Goal: Communication & Community: Answer question/provide support

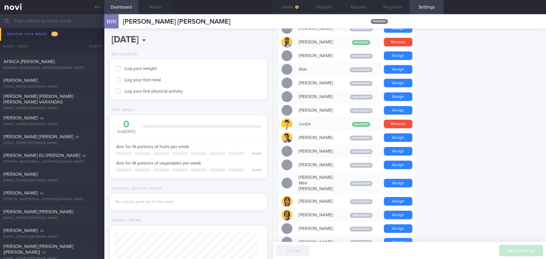
scroll to position [398, 0]
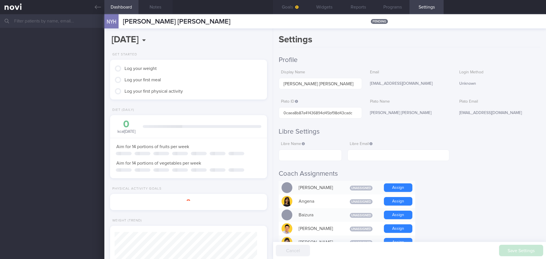
scroll to position [71, 143]
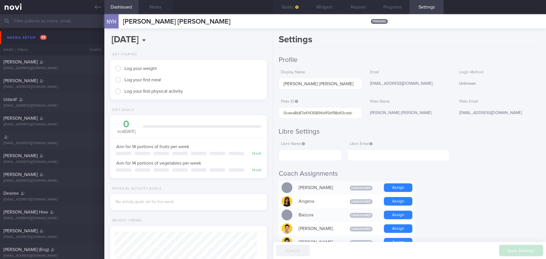
click at [375, 51] on div "Settings Profile Display Name NICOLA YEO HUI TSU Email nicolayeo@yahoo.com.sg L…" at bounding box center [409, 143] width 273 height 231
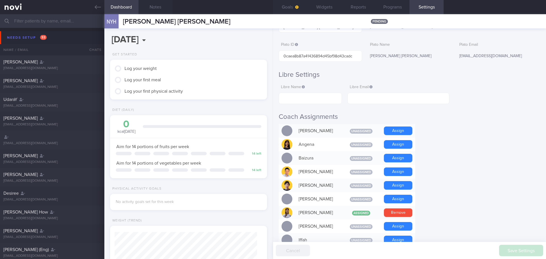
scroll to position [0, 0]
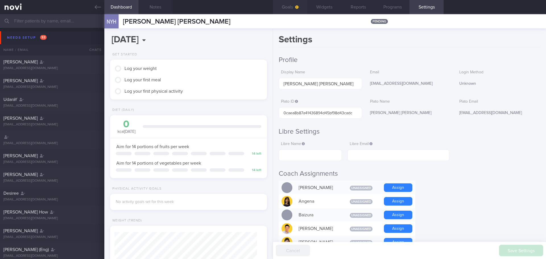
click at [293, 8] on button "Goals" at bounding box center [290, 7] width 34 height 14
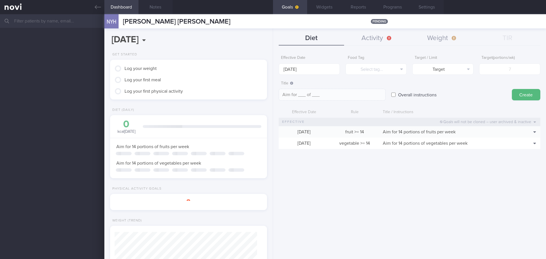
scroll to position [71, 143]
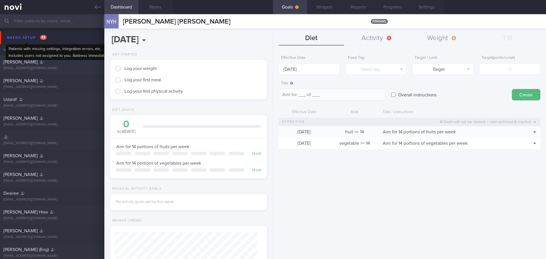
click at [22, 34] on div "Needs setup 93" at bounding box center [27, 38] width 42 height 8
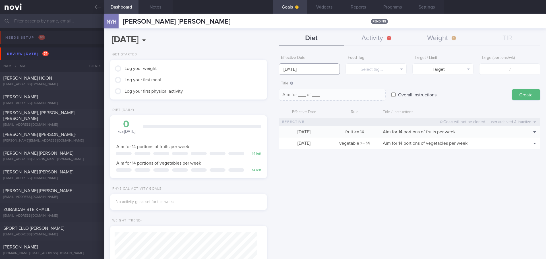
click at [306, 67] on input "[DATE]" at bounding box center [309, 68] width 61 height 11
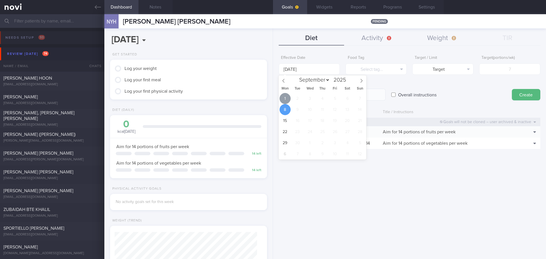
click at [285, 97] on span "1" at bounding box center [285, 98] width 11 height 11
type input "[DATE]"
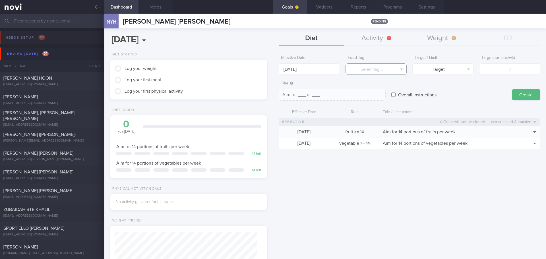
click at [373, 65] on button "Select tag..." at bounding box center [376, 68] width 61 height 11
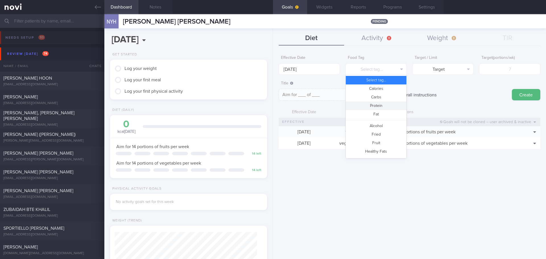
click at [383, 104] on button "Protein" at bounding box center [376, 106] width 61 height 9
type textarea "Aim for __g of protein per day"
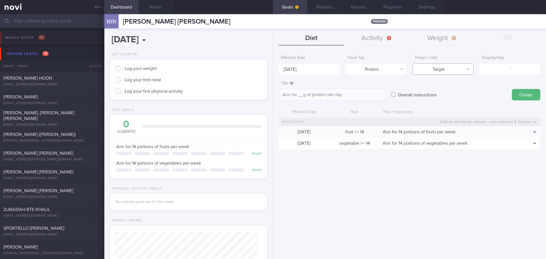
click at [453, 72] on button "Target" at bounding box center [442, 68] width 61 height 11
click at [467, 80] on button "Target" at bounding box center [443, 80] width 61 height 9
click at [506, 71] on input "number" at bounding box center [509, 68] width 61 height 11
type input "8"
type textarea "Aim for 8g of protein per day"
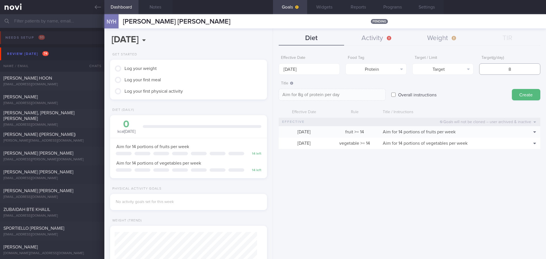
type input "85"
type textarea "Aim for 85g of protein per day"
type input "85"
click at [516, 94] on button "Create" at bounding box center [526, 94] width 28 height 11
type input "8 Sep 2025"
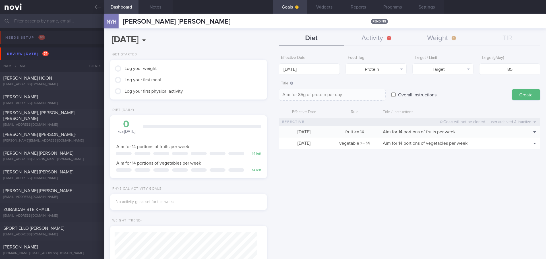
type textarea "Aim for ___ of ___"
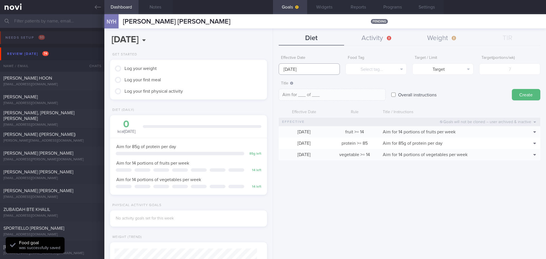
click at [302, 70] on input "8 Sep 2025" at bounding box center [309, 68] width 61 height 11
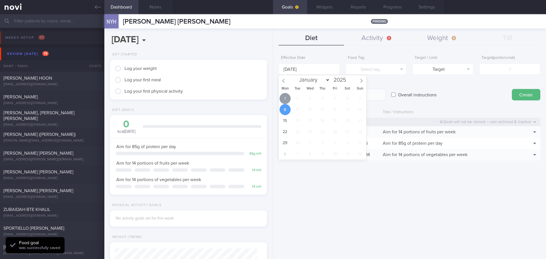
click at [285, 98] on span "1" at bounding box center [285, 98] width 11 height 11
type input "1 Sep 2025"
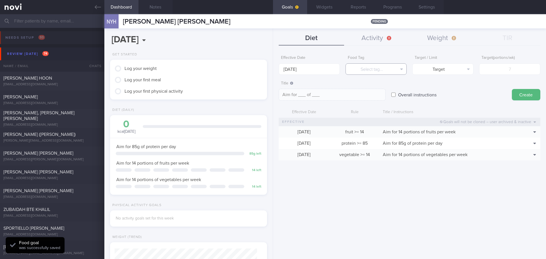
click at [365, 71] on button "Select tag..." at bounding box center [376, 68] width 61 height 11
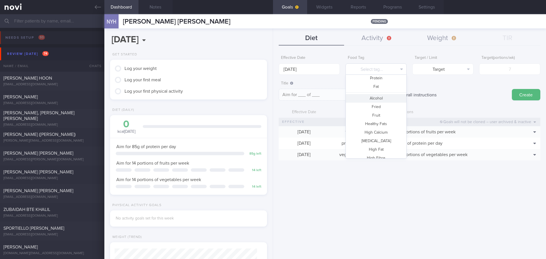
scroll to position [0, 0]
click at [383, 89] on button "Calories" at bounding box center [376, 88] width 61 height 9
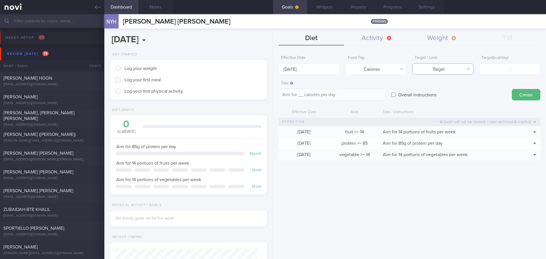
click at [466, 70] on button "Target" at bounding box center [442, 68] width 61 height 11
click at [456, 88] on button "Limit" at bounding box center [443, 88] width 61 height 9
type textarea "Keep to __ calories per day"
click at [499, 70] on input "number" at bounding box center [509, 68] width 61 height 11
type input "1"
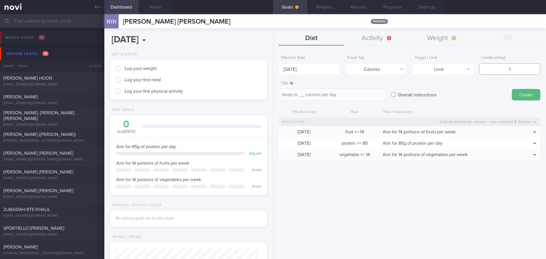
type textarea "Keep to 1 calories per day"
type input "13"
type textarea "Keep to 13 calories per day"
type input "130"
type textarea "Keep to 130 calories per day"
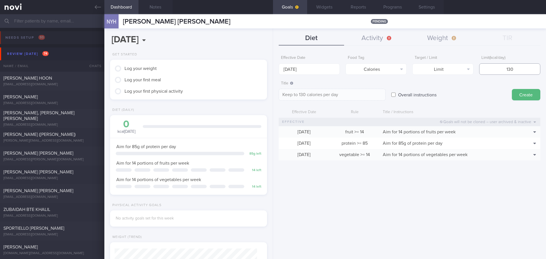
type input "1300"
type textarea "Keep to 1300 calories per day"
type input "1300"
click at [520, 96] on button "Create" at bounding box center [526, 94] width 28 height 11
type input "8 Sep 2025"
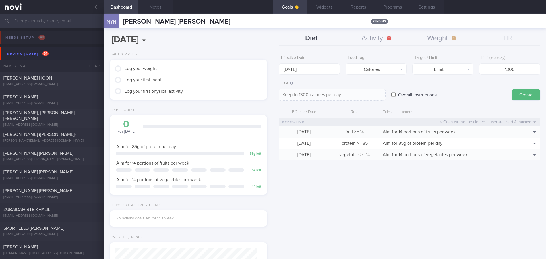
type textarea "Aim for ___ of ___"
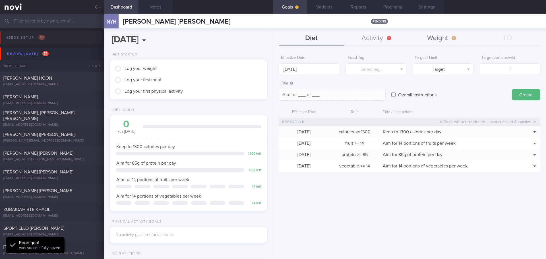
click at [431, 37] on button "Weight" at bounding box center [441, 38] width 65 height 14
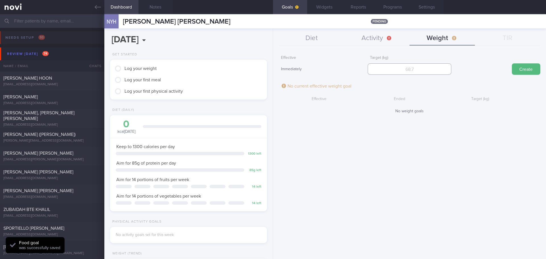
click at [400, 67] on input "number" at bounding box center [409, 68] width 83 height 11
type input "86"
click at [517, 73] on button "Create" at bounding box center [526, 68] width 28 height 11
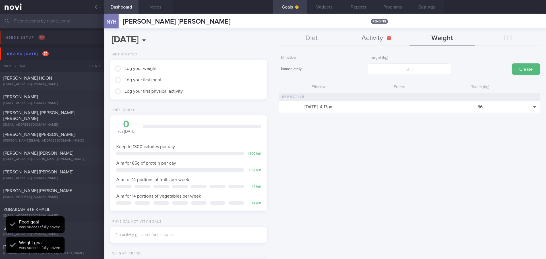
click at [378, 41] on button "Activity" at bounding box center [376, 38] width 65 height 14
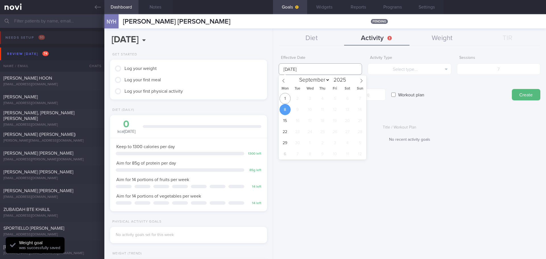
click at [299, 69] on input "8 Sep 2025" at bounding box center [320, 68] width 83 height 11
click at [284, 98] on span "1" at bounding box center [285, 98] width 11 height 11
type input "1 Sep 2025"
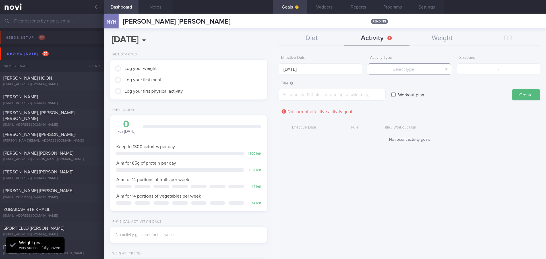
click at [390, 66] on button "Select type..." at bounding box center [409, 68] width 83 height 11
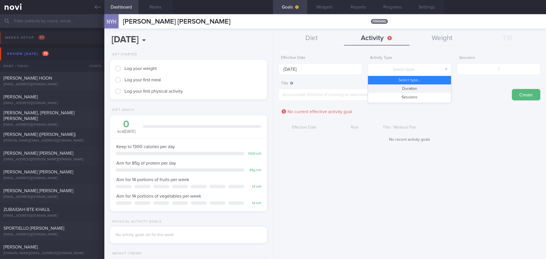
click at [407, 91] on button "Duration" at bounding box center [409, 88] width 83 height 9
click at [490, 72] on input "number" at bounding box center [498, 68] width 83 height 11
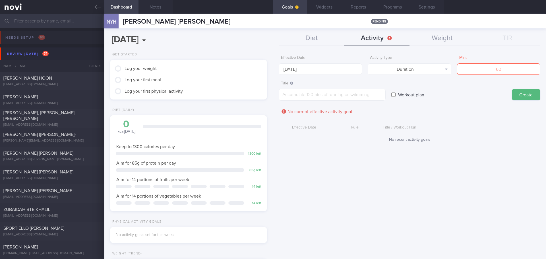
click at [433, 62] on div "Activity Type Duration Select type... Duration Sessions" at bounding box center [409, 64] width 83 height 22
click at [431, 69] on button "Duration" at bounding box center [409, 68] width 83 height 11
click at [419, 94] on button "Sessions" at bounding box center [409, 97] width 83 height 9
click at [492, 72] on input "number" at bounding box center [498, 68] width 83 height 11
type input "5"
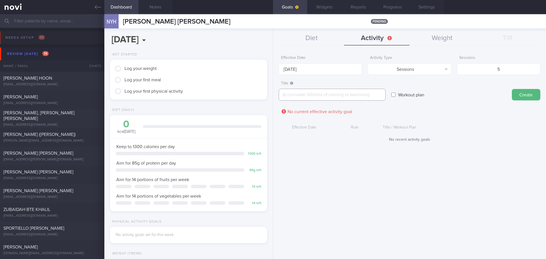
click at [376, 98] on textarea at bounding box center [332, 95] width 107 height 12
type textarea "10-15 mins of walking after meals daily Daily step counts 5k per day"
click at [520, 95] on button "Create" at bounding box center [526, 94] width 28 height 11
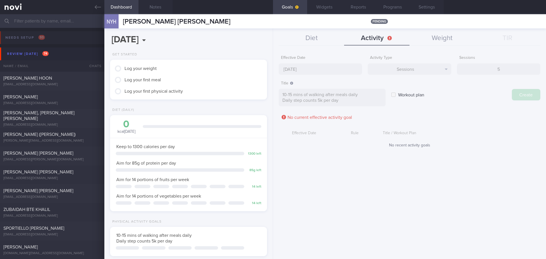
type input "8 Sep 2025"
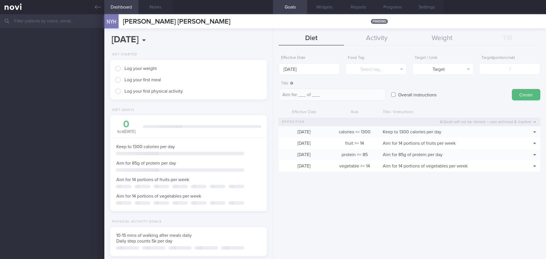
scroll to position [79, 143]
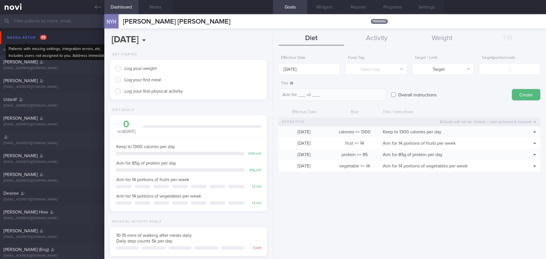
click at [29, 38] on div "Needs setup 93" at bounding box center [27, 38] width 42 height 8
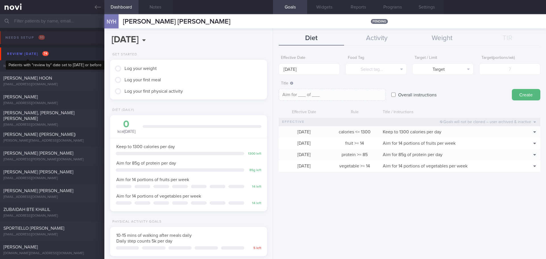
click at [41, 54] on div "Review today 74" at bounding box center [28, 54] width 44 height 8
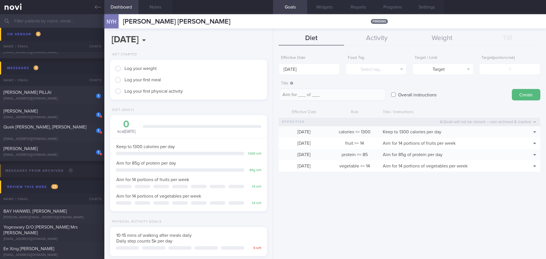
scroll to position [114, 0]
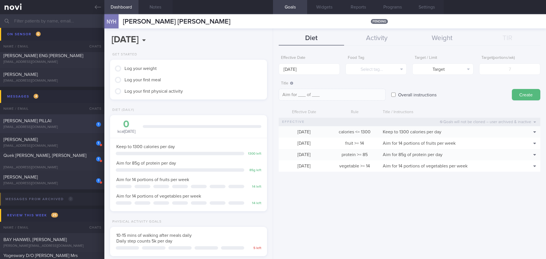
click at [58, 125] on div "1 ANITHA ASOKAN PILLAI anpiii369@gmail.com" at bounding box center [52, 123] width 104 height 11
select select "7"
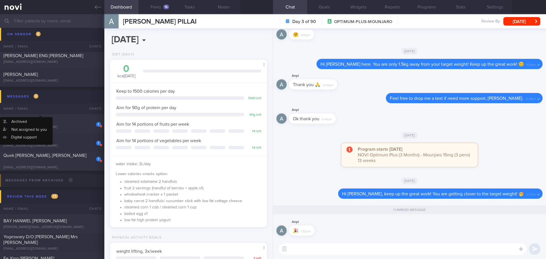
scroll to position [0, 0]
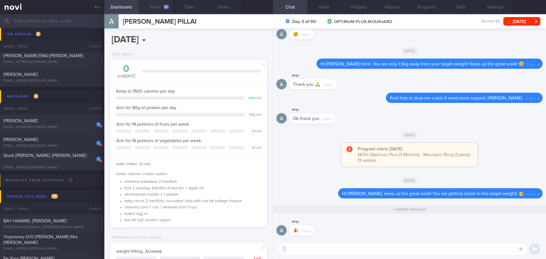
click at [156, 7] on button "Feed 16" at bounding box center [155, 7] width 34 height 14
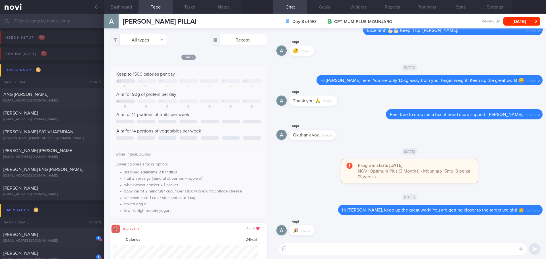
click at [44, 23] on input "text" at bounding box center [273, 21] width 546 height 14
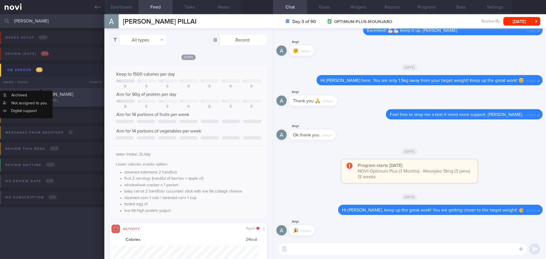
type input "eugen"
click at [63, 93] on div "[PERSON_NAME] [PERSON_NAME]" at bounding box center [51, 95] width 96 height 6
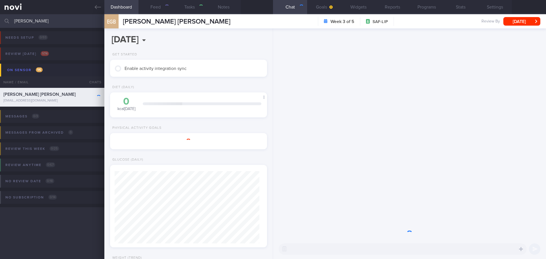
select select "8"
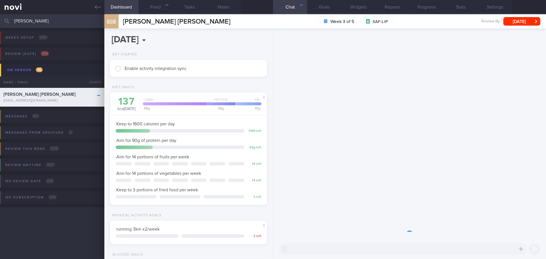
scroll to position [87, 145]
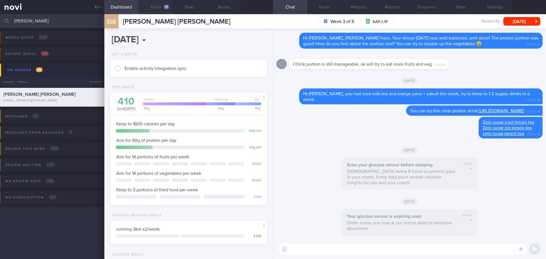
click at [159, 8] on button "Feed 13" at bounding box center [155, 7] width 34 height 14
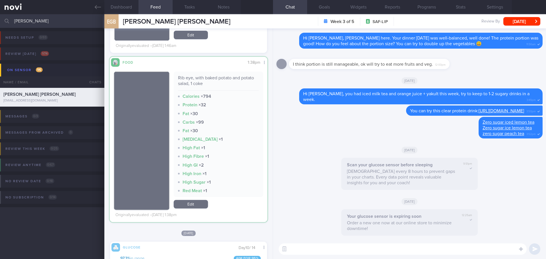
scroll to position [93, 148]
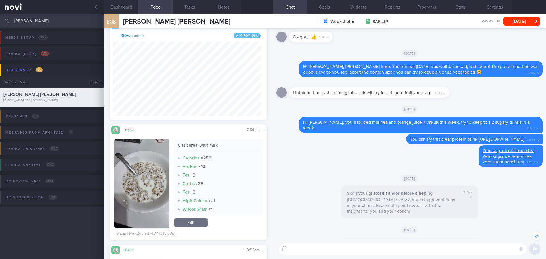
click at [300, 252] on textarea at bounding box center [403, 248] width 248 height 11
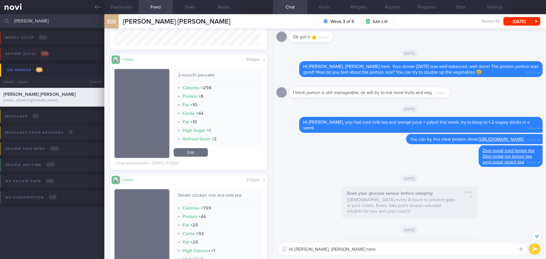
click at [393, 250] on textarea "Hi Eugene, Elizabeth here." at bounding box center [403, 248] width 248 height 11
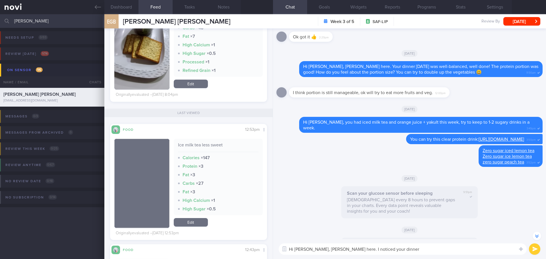
drag, startPoint x: 390, startPoint y: 249, endPoint x: 372, endPoint y: 251, distance: 17.7
click at [372, 252] on textarea "Hi Eugene, Elizabeth here. I noticed your dinner" at bounding box center [403, 248] width 248 height 11
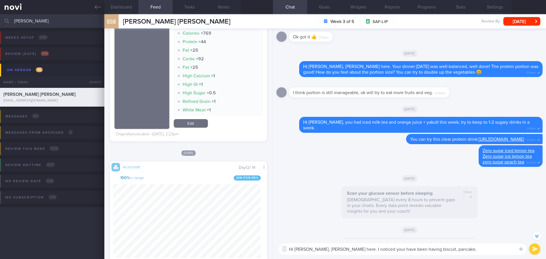
click at [449, 247] on textarea "Hi Eugene, Elizabeth here. I noticed your have been having biscuit, pancake," at bounding box center [403, 248] width 248 height 11
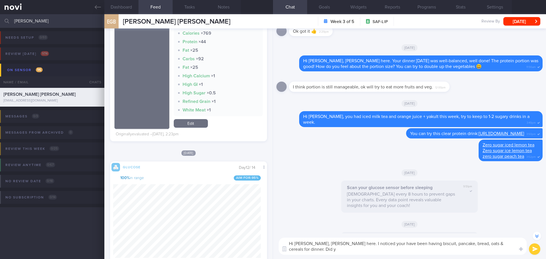
scroll to position [0, 0]
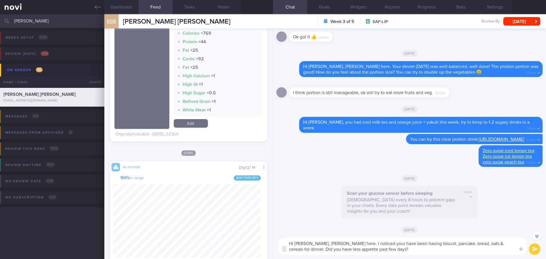
click at [370, 245] on textarea "Hi Eugene, Elizabeth here. I noticed your have been having biscuit, pancake, br…" at bounding box center [403, 246] width 248 height 17
click at [390, 253] on textarea "Hi Eugene, Elizabeth here. I noticed you have been having biscuit, pancake, bre…" at bounding box center [403, 246] width 248 height 17
click at [399, 253] on textarea "Hi Eugene, Elizabeth here. I noticed you have been having biscuit, pancake, bre…" at bounding box center [403, 246] width 248 height 17
drag, startPoint x: 370, startPoint y: 243, endPoint x: 406, endPoint y: 243, distance: 36.1
click at [406, 243] on textarea "Hi Eugene, Elizabeth here. I noticed you have been having biscuit, pancake, bre…" at bounding box center [403, 246] width 248 height 17
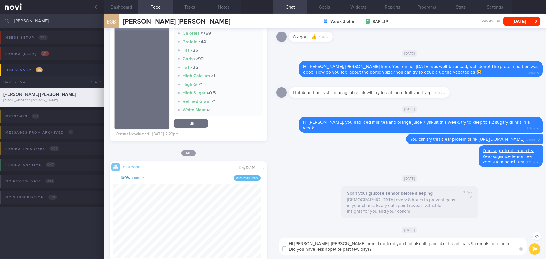
click at [475, 245] on textarea "Hi Eugene, Elizabeth here. I noticed you had biscuit, pancake, bread, oats & ce…" at bounding box center [403, 246] width 248 height 17
click at [440, 252] on textarea "Hi Eugene, Elizabeth here. I noticed you had biscuit, pancake, bread, oats & ce…" at bounding box center [403, 246] width 248 height 17
click at [316, 250] on textarea "Hi Eugene, Elizabeth here. I noticed you had biscuit, pancake, bread, oats & ce…" at bounding box center [403, 246] width 248 height 17
click at [381, 251] on textarea "Hi Eugene, Elizabeth here. I noticed you had biscuit, pancake, bread, oats & ce…" at bounding box center [403, 246] width 248 height 17
click at [409, 252] on textarea "Hi Eugene, Elizabeth here. I noticed you had biscuit, pancake, bread, oats & ce…" at bounding box center [403, 246] width 248 height 17
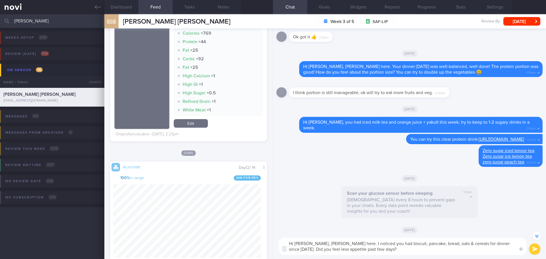
click at [450, 251] on textarea "Hi Eugene, Elizabeth here. I noticed you had biscuit, pancake, bread, oats & ce…" at bounding box center [403, 246] width 248 height 17
click at [428, 249] on textarea "Hi Eugene, Elizabeth here. I noticed you had biscuit, pancake, bread, oats & ce…" at bounding box center [403, 246] width 248 height 17
click at [381, 247] on textarea "Hi Eugene, Elizabeth here. I noticed you had biscuit, pancake, bread, oats & ce…" at bounding box center [403, 246] width 248 height 17
click at [381, 249] on textarea "Hi Eugene, Elizabeth here. I noticed you had biscuit, pancake, bread, oats & ce…" at bounding box center [403, 246] width 248 height 17
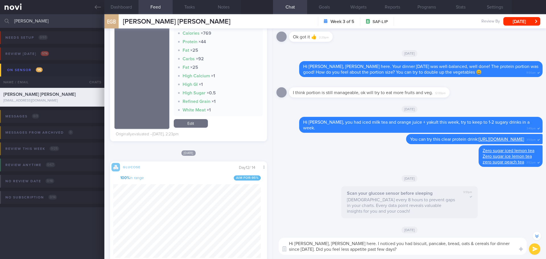
drag, startPoint x: 381, startPoint y: 249, endPoint x: 459, endPoint y: 249, distance: 78.2
click at [381, 250] on textarea "Hi Eugene, Elizabeth here. I noticed you had biscuit, pancake, bread, oats & ce…" at bounding box center [403, 246] width 248 height 17
type textarea "Hi Eugene, Elizabeth here. I noticed you had biscuit, pancake, bread, oats & ce…"
click at [532, 247] on button "submit" at bounding box center [534, 248] width 11 height 11
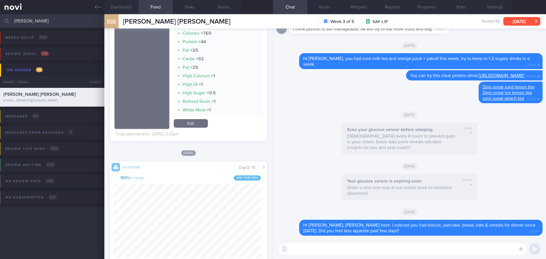
click at [525, 19] on button "[DATE]" at bounding box center [521, 21] width 37 height 9
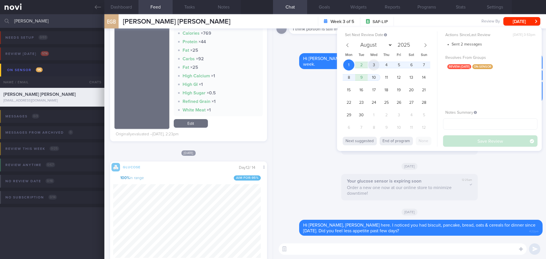
click at [372, 67] on span "3" at bounding box center [373, 64] width 11 height 11
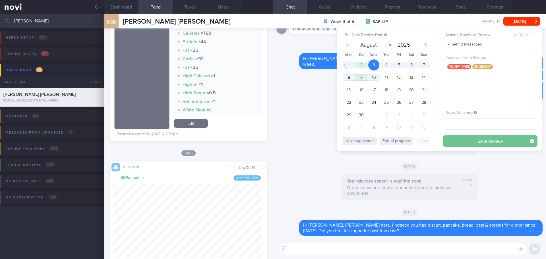
click at [478, 142] on button "Save Review" at bounding box center [490, 140] width 94 height 11
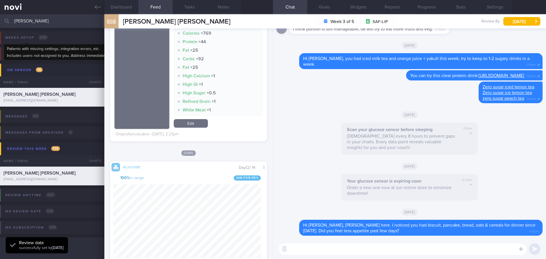
scroll to position [93, 148]
drag, startPoint x: 36, startPoint y: 24, endPoint x: -12, endPoint y: 22, distance: 47.8
click at [0, 22] on html "You are offline! Some functionality will be unavailable Patients New Users Coac…" at bounding box center [273, 129] width 546 height 259
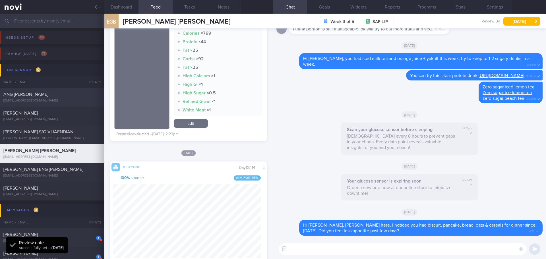
click at [40, 100] on div "[EMAIL_ADDRESS][DOMAIN_NAME]" at bounding box center [52, 101] width 98 height 4
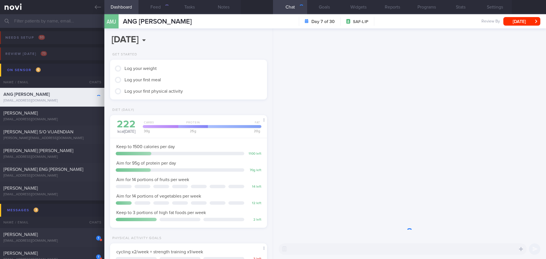
scroll to position [87, 145]
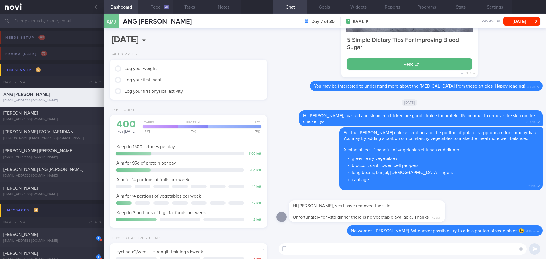
click at [168, 6] on div "31" at bounding box center [167, 7] width 6 height 5
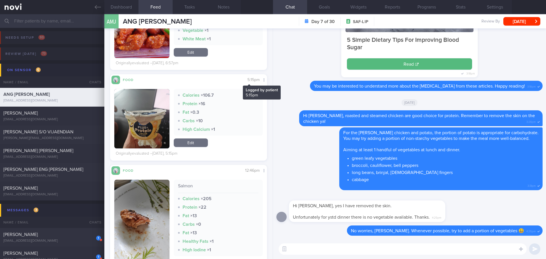
scroll to position [874, 0]
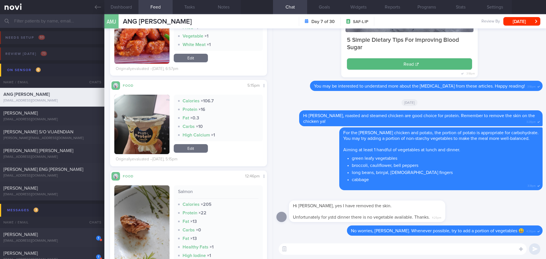
click at [150, 111] on button "button" at bounding box center [141, 124] width 55 height 59
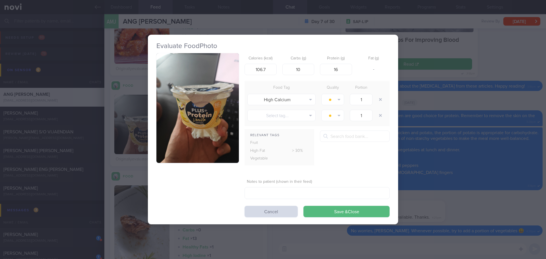
click at [166, 98] on button "button" at bounding box center [197, 108] width 82 height 110
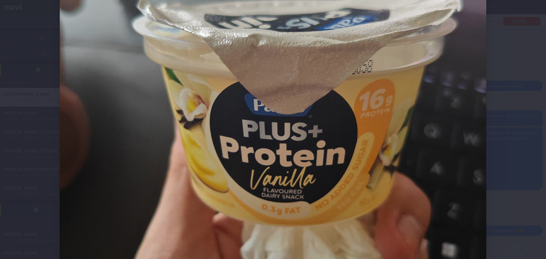
scroll to position [227, 0]
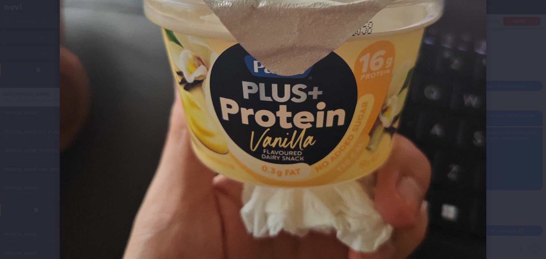
click at [518, 87] on div at bounding box center [273, 129] width 546 height 259
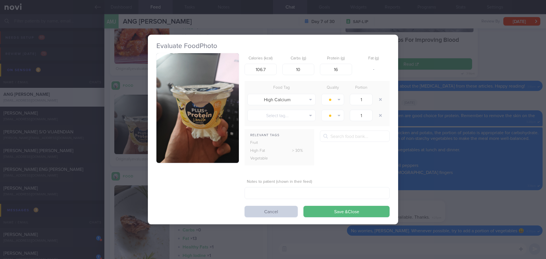
click at [281, 208] on button "Cancel" at bounding box center [271, 211] width 53 height 11
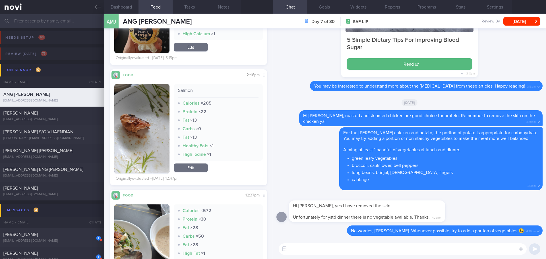
scroll to position [1073, 0]
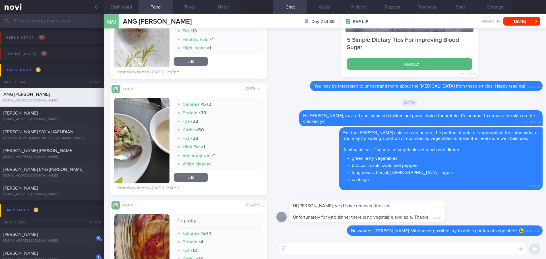
drag, startPoint x: 148, startPoint y: 137, endPoint x: 149, endPoint y: 133, distance: 4.1
click at [148, 137] on button "button" at bounding box center [141, 140] width 55 height 85
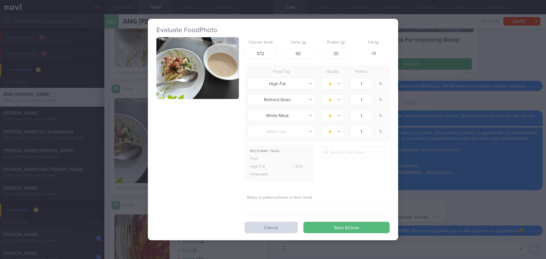
click at [186, 70] on button "button" at bounding box center [197, 68] width 82 height 62
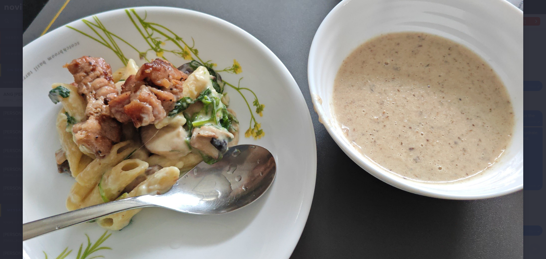
scroll to position [114, 0]
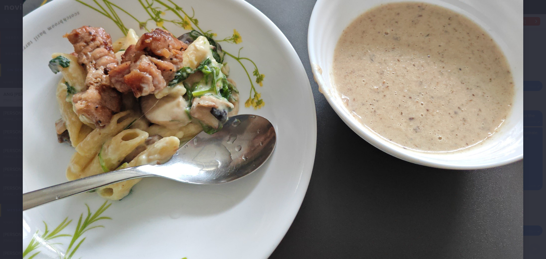
click at [528, 111] on div at bounding box center [273, 96] width 546 height 421
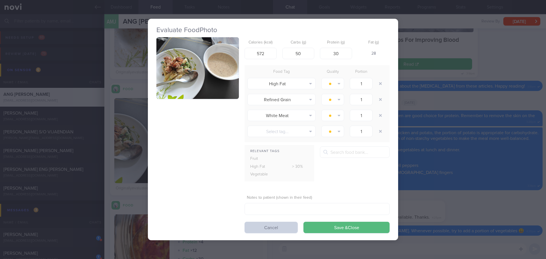
click at [267, 223] on button "Cancel" at bounding box center [271, 227] width 53 height 11
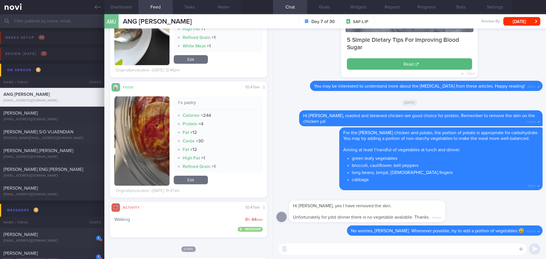
scroll to position [93, 148]
click at [159, 125] on button "button" at bounding box center [141, 140] width 55 height 89
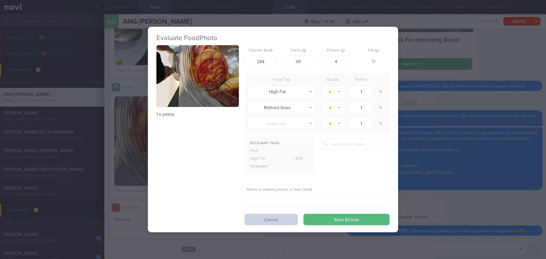
click at [271, 218] on button "Cancel" at bounding box center [271, 219] width 53 height 11
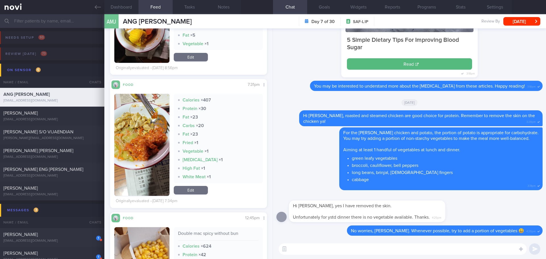
scroll to position [1528, 0]
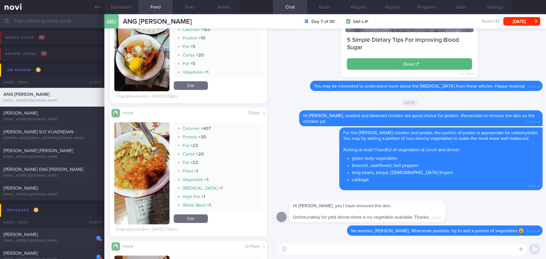
click at [149, 167] on button "button" at bounding box center [141, 173] width 55 height 102
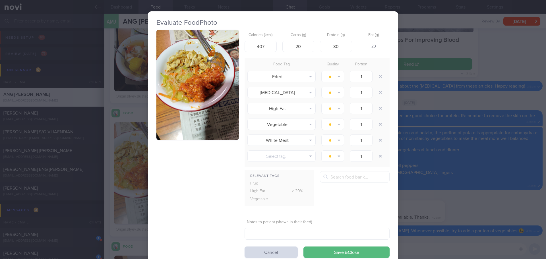
click at [189, 95] on button "button" at bounding box center [197, 85] width 82 height 110
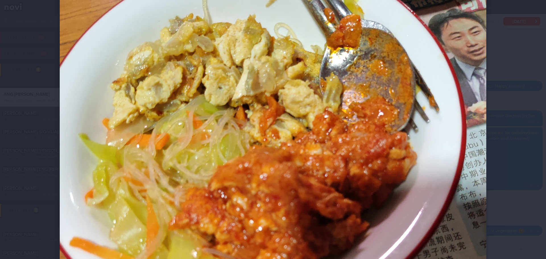
scroll to position [114, 0]
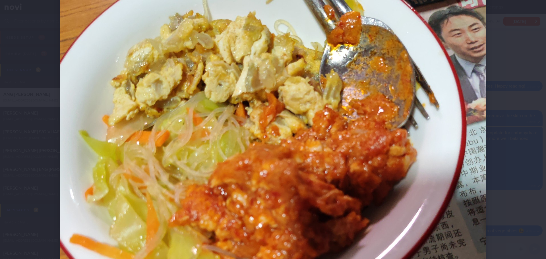
click at [489, 125] on div at bounding box center [273, 193] width 472 height 614
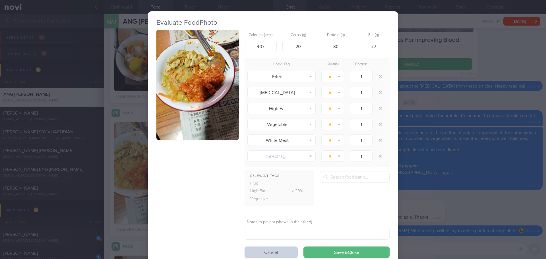
click at [279, 250] on button "Cancel" at bounding box center [271, 252] width 53 height 11
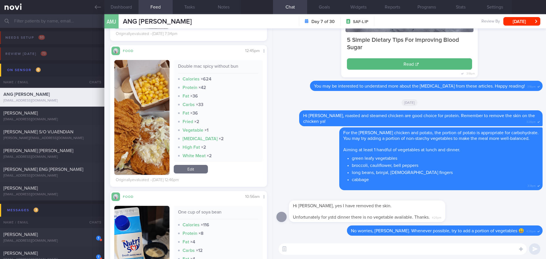
scroll to position [1727, 0]
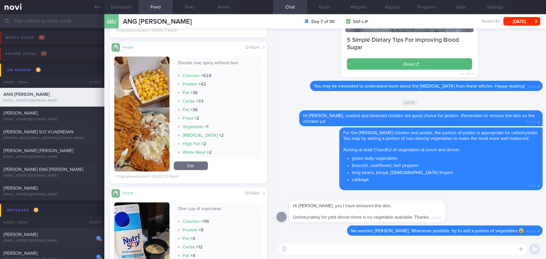
click at [161, 127] on button "button" at bounding box center [141, 114] width 55 height 115
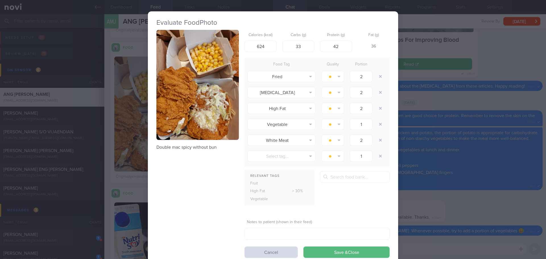
click at [186, 97] on button "button" at bounding box center [197, 85] width 82 height 110
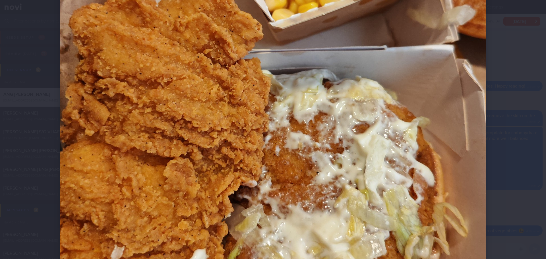
scroll to position [199, 0]
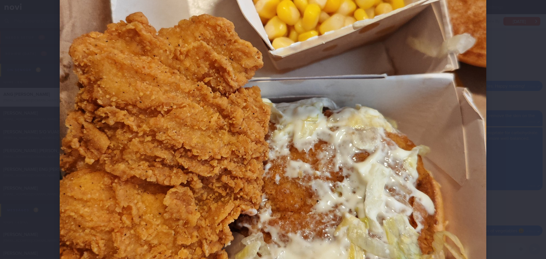
click at [506, 141] on div at bounding box center [273, 108] width 472 height 614
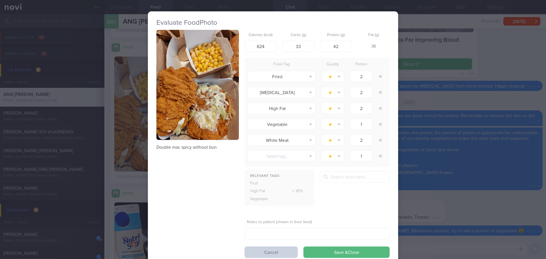
click at [248, 254] on button "Cancel" at bounding box center [271, 252] width 53 height 11
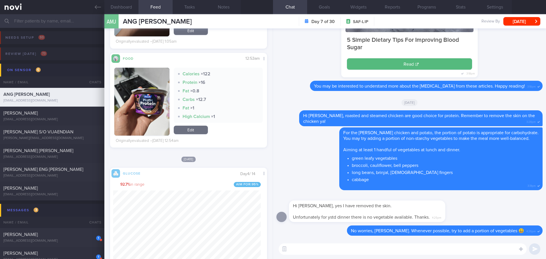
scroll to position [2182, 0]
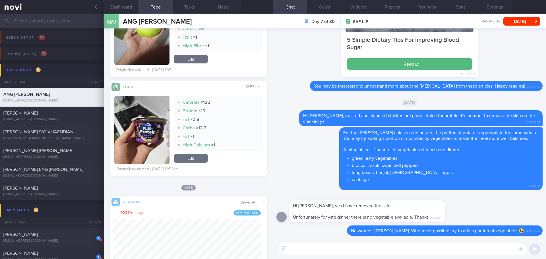
click at [129, 115] on button "button" at bounding box center [141, 130] width 55 height 68
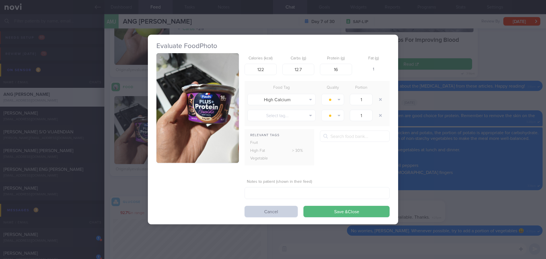
click at [255, 211] on button "Cancel" at bounding box center [271, 211] width 53 height 11
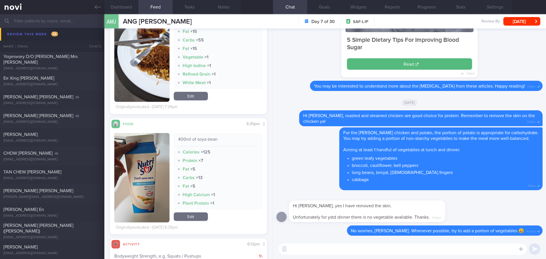
scroll to position [2410, 0]
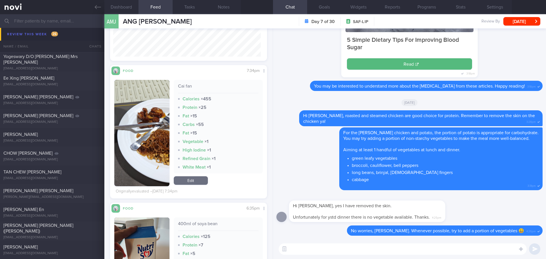
click at [156, 127] on button "button" at bounding box center [141, 133] width 55 height 106
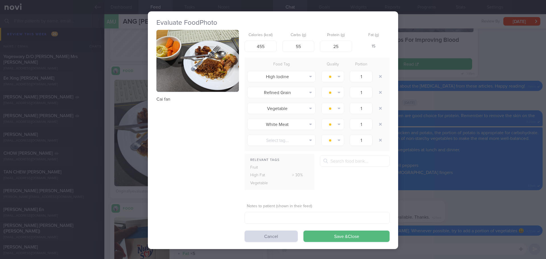
click at [210, 76] on button "button" at bounding box center [197, 61] width 82 height 62
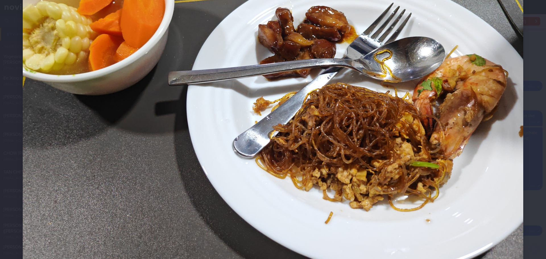
scroll to position [57, 0]
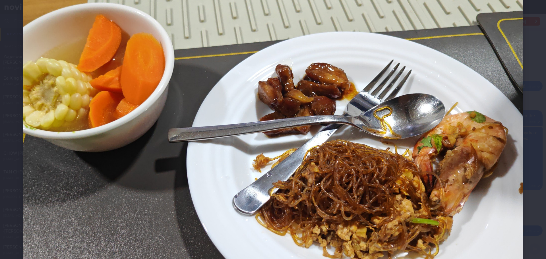
click at [532, 84] on div at bounding box center [273, 153] width 546 height 421
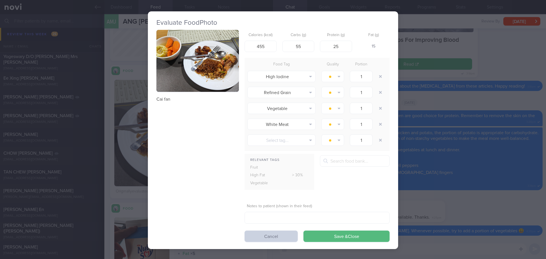
click at [263, 235] on button "Cancel" at bounding box center [271, 236] width 53 height 11
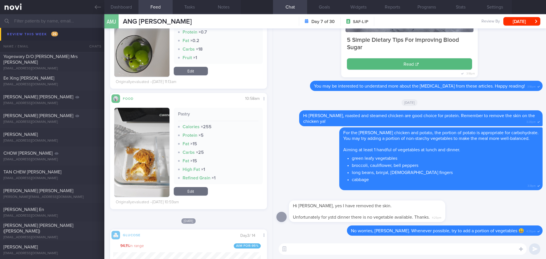
scroll to position [3031, 0]
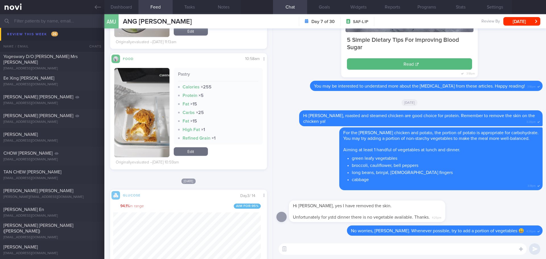
click at [153, 123] on button "button" at bounding box center [141, 112] width 55 height 89
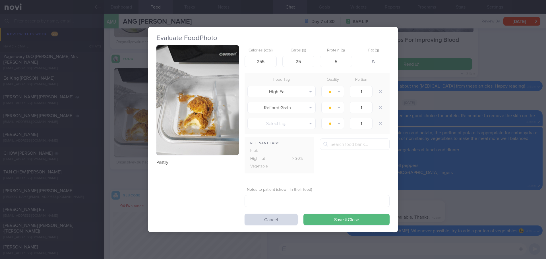
click at [180, 72] on button "button" at bounding box center [197, 100] width 82 height 110
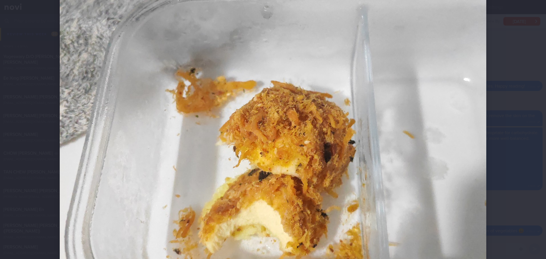
scroll to position [199, 0]
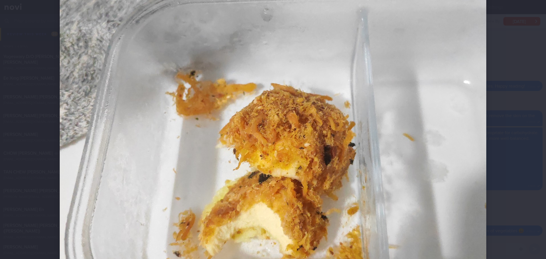
click at [495, 160] on div at bounding box center [273, 108] width 472 height 614
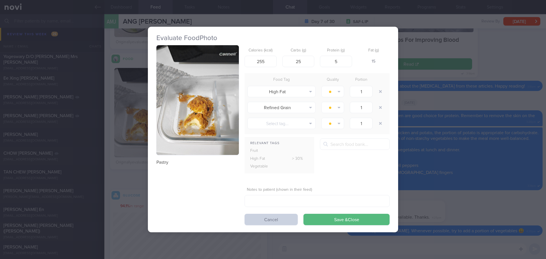
click at [268, 222] on button "Cancel" at bounding box center [271, 219] width 53 height 11
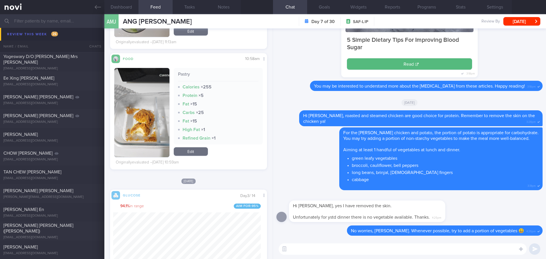
click at [305, 246] on textarea at bounding box center [403, 248] width 248 height 11
type textarea "Hi Ming Jie, Elizabeth here. I hope you have had a great weekend."
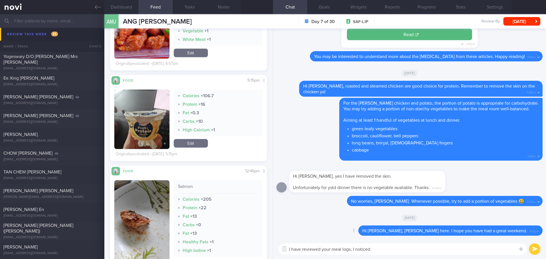
scroll to position [882, 0]
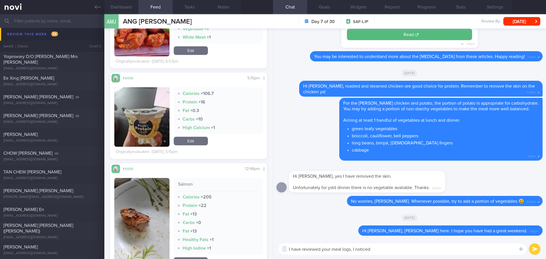
drag, startPoint x: 375, startPoint y: 248, endPoint x: 276, endPoint y: 248, distance: 99.5
click at [276, 248] on div "I have reviewed your meal logs, I noticed I have reviewed your meal logs, I not…" at bounding box center [409, 249] width 273 height 20
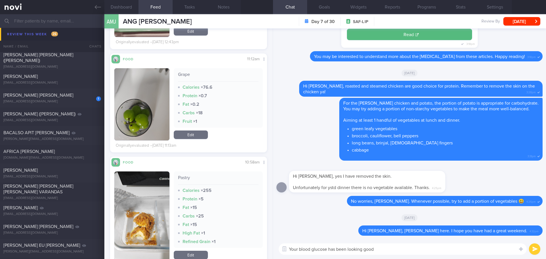
scroll to position [3043, 0]
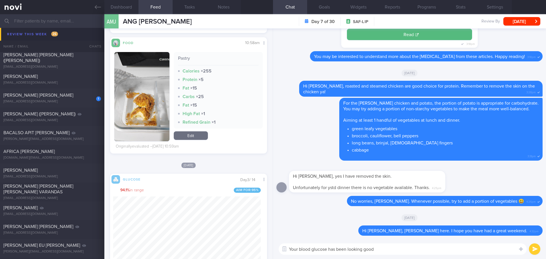
click at [379, 247] on textarea "Your blood glucose has been looking good" at bounding box center [403, 248] width 248 height 11
click at [494, 250] on textarea "Your blood glucose has been looking good. Just a note here, the carbohydrate in…" at bounding box center [403, 248] width 248 height 11
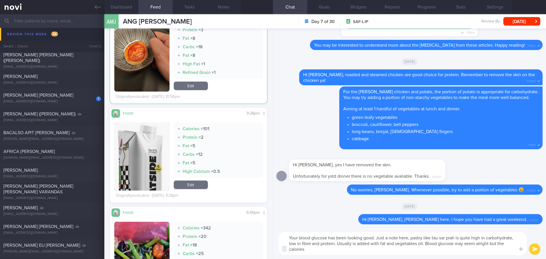
scroll to position [613, 0]
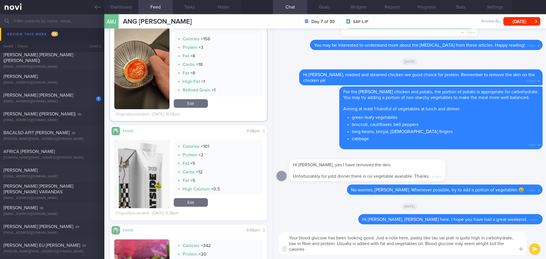
click at [506, 245] on textarea "Your blood glucose has been looking good. Just a note here, pastry like tau sar…" at bounding box center [403, 243] width 248 height 23
click at [500, 249] on textarea "Your blood glucose has been looking good. Just a note here, pastry like tau sar…" at bounding box center [403, 243] width 248 height 23
drag, startPoint x: 501, startPoint y: 251, endPoint x: 498, endPoint y: 245, distance: 5.7
click at [498, 245] on textarea "Your blood glucose has been looking good. Just a note here, pastry like tau sar…" at bounding box center [403, 243] width 248 height 23
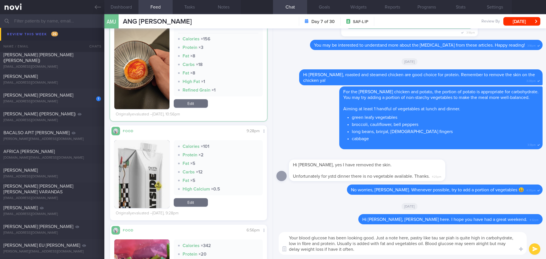
click at [418, 253] on textarea "Your blood glucose has been looking good. Just a note here, pastry like tau sar…" at bounding box center [403, 243] width 248 height 23
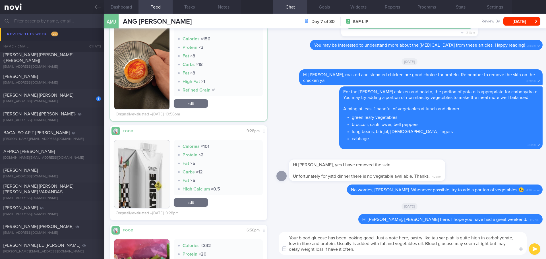
click at [514, 237] on textarea "Your blood glucose has been looking good. Just a note here, pastry like tau sar…" at bounding box center [403, 243] width 248 height 23
drag, startPoint x: 401, startPoint y: 245, endPoint x: 397, endPoint y: 246, distance: 4.8
click at [397, 246] on textarea "Your blood glucose has been looking good. Just a note here, pastry like tau sar…" at bounding box center [403, 243] width 248 height 23
click at [297, 249] on textarea "Your blood glucose has been looking good. Just a note here, pastry like tau sar…" at bounding box center [403, 243] width 248 height 23
drag, startPoint x: 304, startPoint y: 249, endPoint x: 297, endPoint y: 250, distance: 7.1
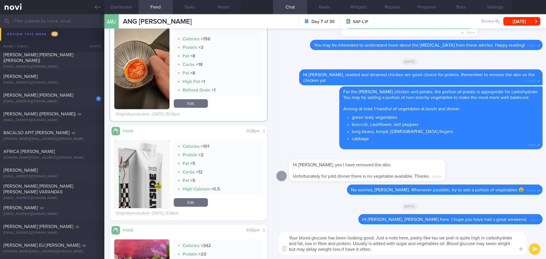
click at [297, 250] on textarea "Your blood glucose has been looking good. Just a note here, pastry like tau sar…" at bounding box center [403, 243] width 248 height 23
click at [406, 248] on textarea "Your blood glucose has been looking good. Just a note here, pastry like tau sar…" at bounding box center [403, 243] width 248 height 23
click at [407, 249] on textarea "Your blood glucose has been looking good. Just a note here, pastry like tau sar…" at bounding box center [403, 243] width 248 height 23
click at [410, 251] on textarea "Your blood glucose has been looking good. Just a note here, pastry like tau sar…" at bounding box center [403, 243] width 248 height 23
click at [448, 248] on textarea "Your blood glucose has been looking good. Just a note here, pastry like tau sar…" at bounding box center [403, 243] width 248 height 23
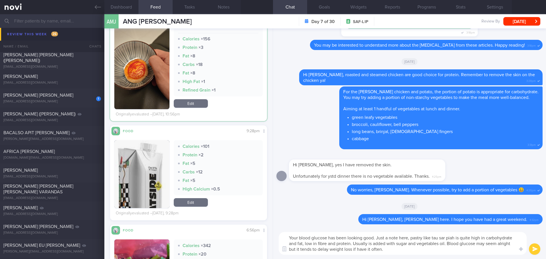
click at [460, 247] on textarea "Your blood glucose has been looking good. Just a note here, pastry like tau sar…" at bounding box center [403, 243] width 248 height 23
drag, startPoint x: 394, startPoint y: 251, endPoint x: 300, endPoint y: 251, distance: 94.7
click at [300, 251] on textarea "Your blood glucose has been looking good. Just a note here, pastry like tau sar…" at bounding box center [403, 243] width 248 height 23
type textarea "Your blood glucose has been looking good. Just a note here, pastry like tau sar…"
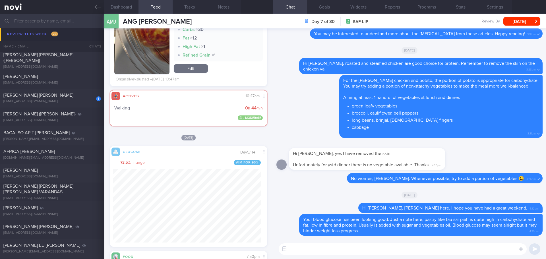
scroll to position [1206, 0]
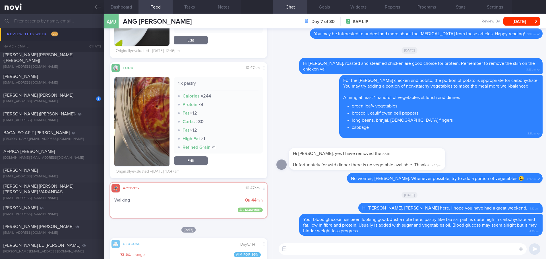
click at [197, 160] on link "Edit" at bounding box center [191, 160] width 34 height 9
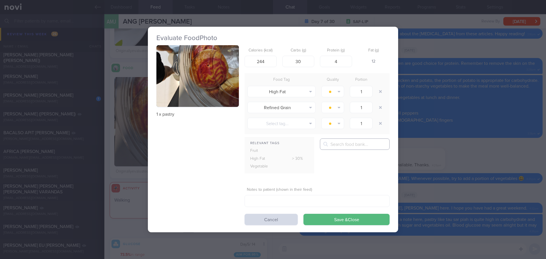
click at [333, 144] on input "text" at bounding box center [355, 143] width 70 height 11
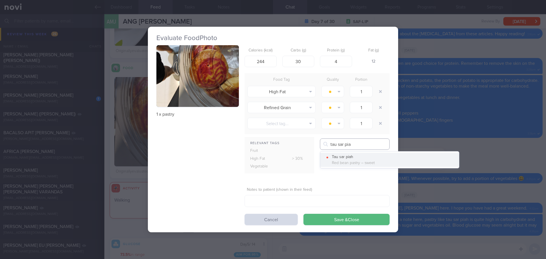
type input "tau sar pia"
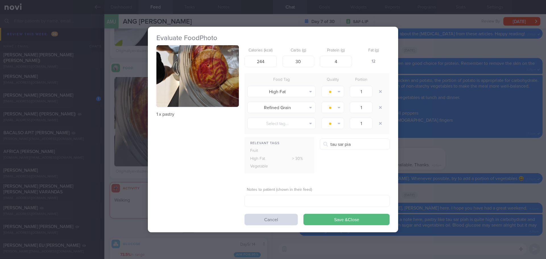
click at [341, 161] on div "Red bean pastry – sweet" at bounding box center [392, 163] width 121 height 5
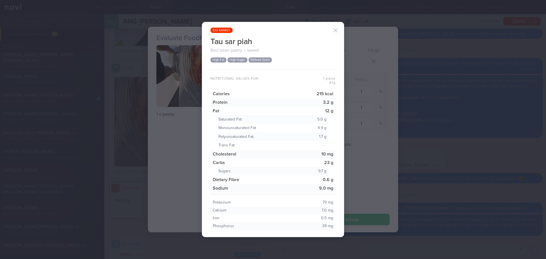
click at [335, 30] on button "button" at bounding box center [335, 30] width 11 height 11
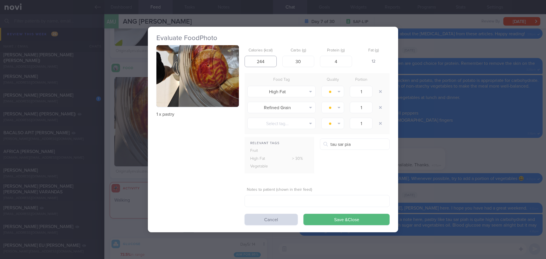
drag, startPoint x: 270, startPoint y: 60, endPoint x: 259, endPoint y: 61, distance: 11.1
click at [259, 61] on input "244" at bounding box center [261, 61] width 32 height 11
type input "215"
drag, startPoint x: 301, startPoint y: 62, endPoint x: 292, endPoint y: 63, distance: 9.2
click at [292, 63] on input "30" at bounding box center [298, 61] width 32 height 11
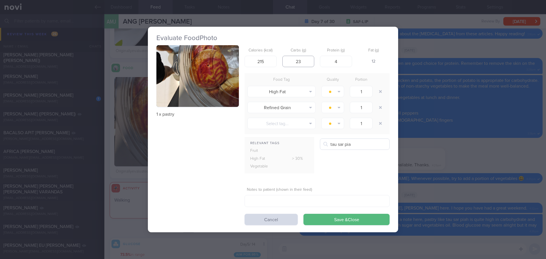
type input "23"
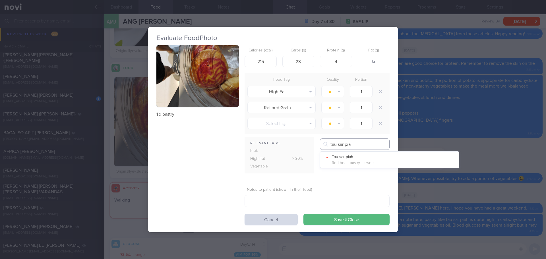
drag, startPoint x: 369, startPoint y: 143, endPoint x: 364, endPoint y: 154, distance: 12.7
click at [369, 143] on input "tau sar pia" at bounding box center [355, 143] width 70 height 11
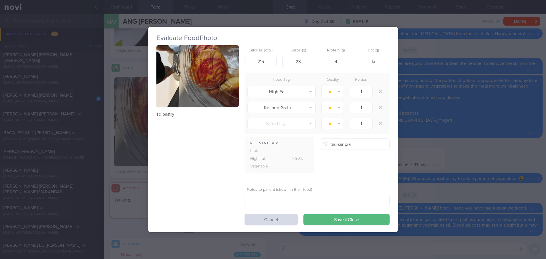
click at [363, 155] on button "Tau sar piah Red bean pastry – sweet" at bounding box center [389, 160] width 139 height 14
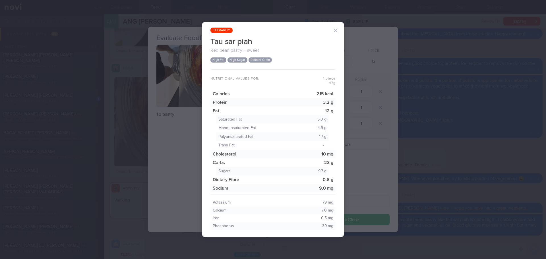
click at [338, 30] on button "button" at bounding box center [335, 30] width 11 height 11
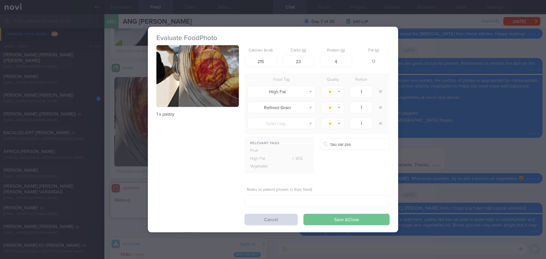
click at [347, 218] on button "Save & Close" at bounding box center [346, 219] width 86 height 11
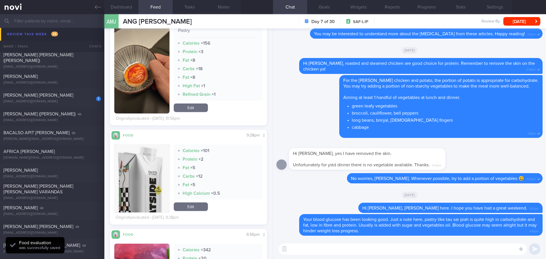
scroll to position [93, 148]
click at [202, 106] on link "Edit" at bounding box center [191, 108] width 34 height 9
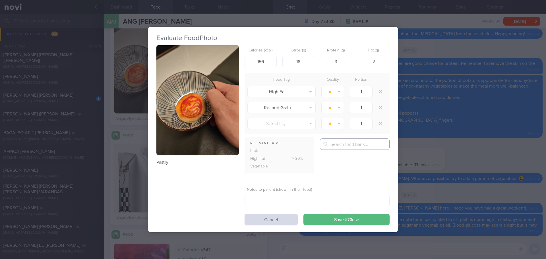
click at [345, 145] on input "text" at bounding box center [355, 143] width 70 height 11
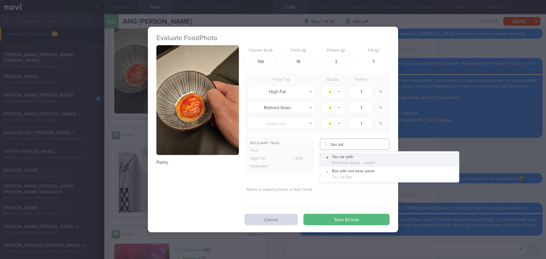
type input "tau sar"
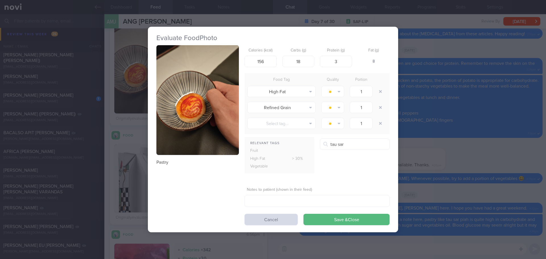
click at [353, 154] on button "Tau sar piah Red bean pastry – sweet" at bounding box center [389, 160] width 139 height 14
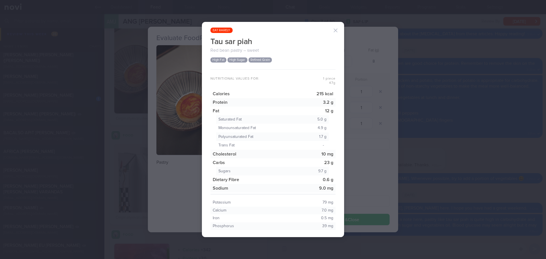
click at [333, 30] on button "button" at bounding box center [335, 30] width 11 height 11
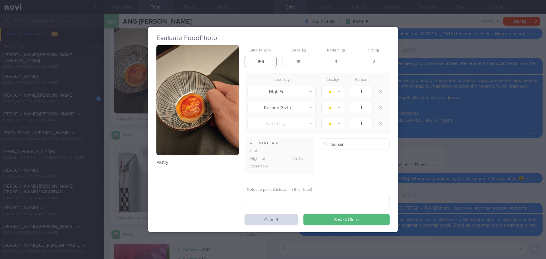
drag, startPoint x: 270, startPoint y: 60, endPoint x: 237, endPoint y: 66, distance: 33.9
click at [237, 66] on div "Pastry Calories (kcal) 156 Carbs (g) 18 Protein (g) 3 Fat (g) 8 Food Tag Qualit…" at bounding box center [272, 135] width 233 height 180
type input "215"
click at [299, 61] on input "18" at bounding box center [298, 61] width 32 height 11
drag, startPoint x: 299, startPoint y: 61, endPoint x: 295, endPoint y: 61, distance: 4.5
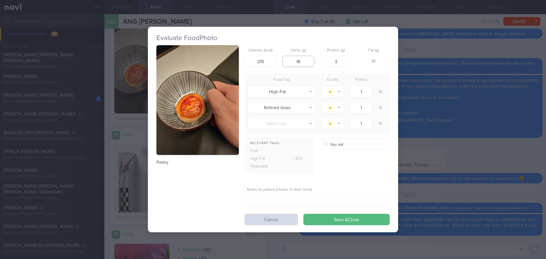
click at [295, 61] on input "18" at bounding box center [298, 61] width 32 height 11
type input "23"
click at [368, 221] on button "Save & Close" at bounding box center [346, 219] width 86 height 11
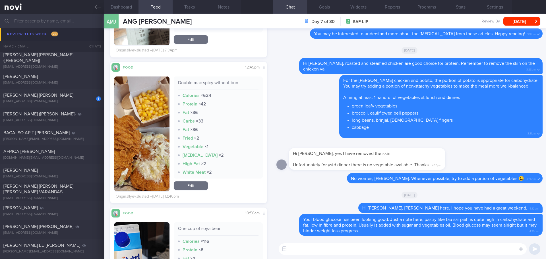
scroll to position [1697, 0]
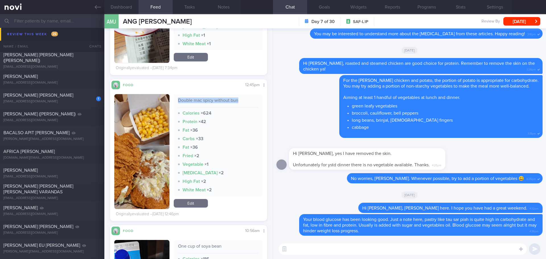
drag, startPoint x: 239, startPoint y: 100, endPoint x: 176, endPoint y: 104, distance: 63.0
click at [178, 104] on div "Double mac spicy without bun" at bounding box center [218, 103] width 81 height 10
copy div "Double mac spicy without bun"
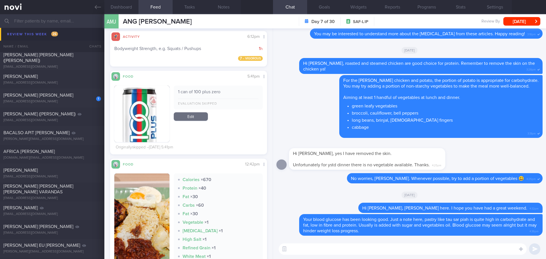
scroll to position [2778, 0]
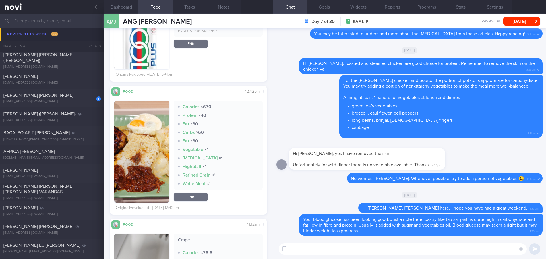
click at [158, 155] on button "button" at bounding box center [141, 152] width 55 height 102
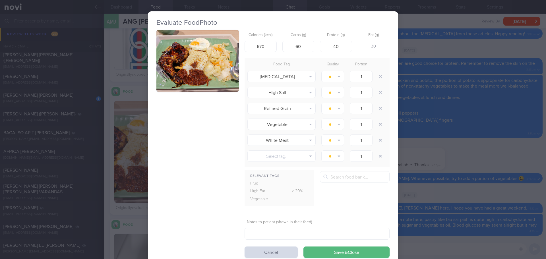
click at [202, 71] on button "button" at bounding box center [197, 61] width 82 height 62
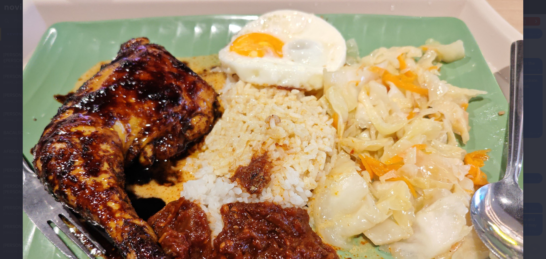
scroll to position [57, 0]
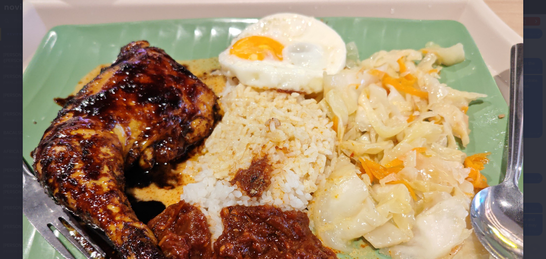
click at [526, 131] on div at bounding box center [273, 153] width 546 height 421
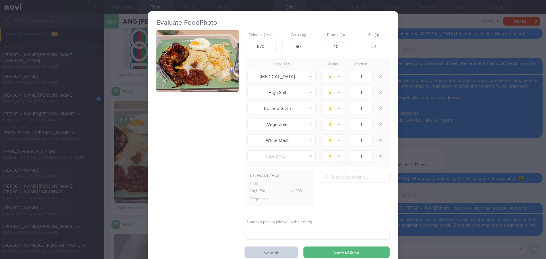
click at [268, 252] on button "Cancel" at bounding box center [271, 252] width 53 height 11
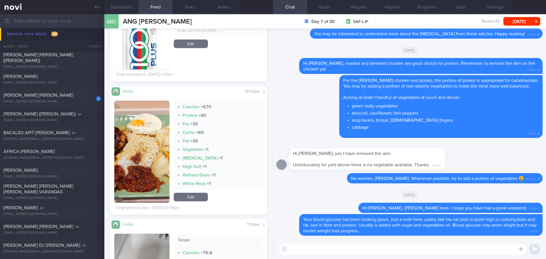
click at [306, 252] on textarea at bounding box center [403, 248] width 248 height 11
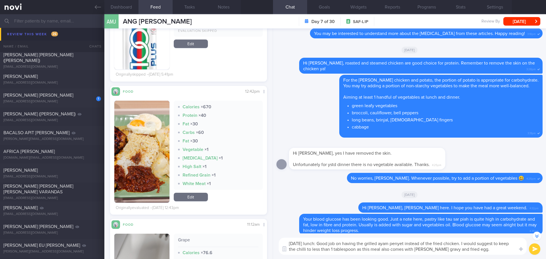
click at [330, 252] on textarea "Friday lunch: Good job on having the grilled ayam penyet instead of the fried c…" at bounding box center [403, 246] width 248 height 17
click at [337, 252] on textarea "Friday lunch: Good job on having the grilled ayam penyet instead of the fried c…" at bounding box center [403, 246] width 248 height 17
click at [344, 253] on textarea "Friday lunch: Good job on having the grilled ayam penyet instead of the fried c…" at bounding box center [403, 246] width 248 height 17
click at [349, 250] on textarea "Friday lunch: Good job on having the grilled ayam penyet instead of the fried c…" at bounding box center [403, 246] width 248 height 17
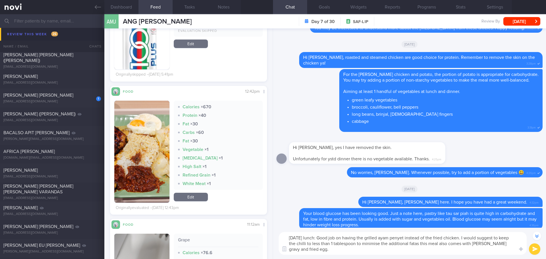
scroll to position [-11, 0]
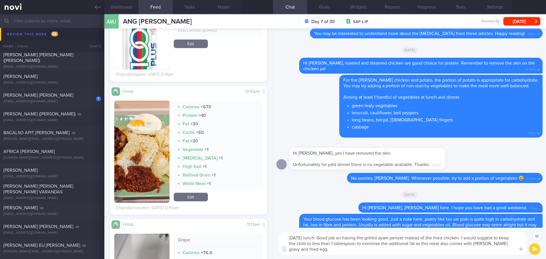
click at [474, 248] on textarea "Friday lunch: Good job on having the grilled ayam penyet instead of the fried c…" at bounding box center [403, 243] width 248 height 23
click at [481, 250] on textarea "Friday lunch: Good job on having the grilled ayam penyet instead of the fried c…" at bounding box center [403, 243] width 248 height 23
click at [359, 247] on textarea "Friday lunch: Good job on having the grilled ayam penyet instead of the fried c…" at bounding box center [403, 243] width 248 height 23
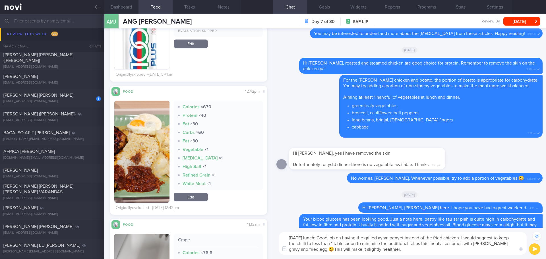
click at [400, 245] on textarea "Friday lunch: Good job on having the grilled ayam penyet instead of the fried c…" at bounding box center [403, 243] width 248 height 23
click at [422, 249] on textarea "Friday lunch: Good job on having the grilled ayam penyet instead of the fried c…" at bounding box center [403, 243] width 248 height 23
click at [460, 237] on textarea "Friday lunch: Good job on having the grilled ayam penyet instead of the fried c…" at bounding box center [403, 243] width 248 height 23
click at [492, 239] on textarea "Friday lunch: Good job on having the grilled ayam penyet instead of the fried c…" at bounding box center [403, 243] width 248 height 23
click at [443, 250] on textarea "Friday lunch: Good job on having the grilled ayam penyet instead of the fried c…" at bounding box center [403, 243] width 248 height 23
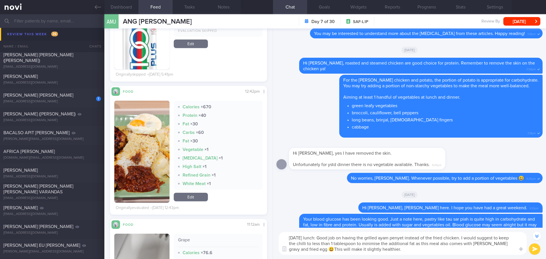
click at [464, 251] on textarea "Friday lunch: Good job on having the grilled ayam penyet instead of the fried c…" at bounding box center [403, 243] width 248 height 23
click at [476, 253] on textarea "Friday lunch: Good job on having the grilled ayam penyet instead of the fried c…" at bounding box center [403, 243] width 248 height 23
click at [479, 254] on textarea "Friday lunch: Good job on having the grilled ayam penyet instead of the fried c…" at bounding box center [403, 243] width 248 height 23
click at [486, 253] on textarea "Friday lunch: Good job on having the grilled ayam penyet instead of the fried c…" at bounding box center [403, 243] width 248 height 23
click at [487, 252] on textarea "Friday lunch: Good job on having the grilled ayam penyet instead of the fried c…" at bounding box center [403, 243] width 248 height 23
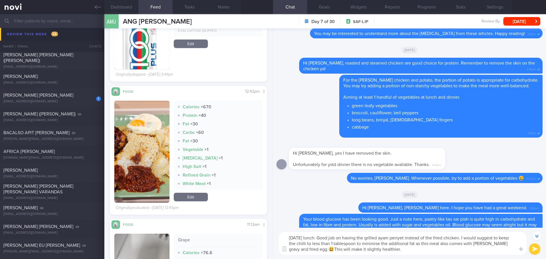
click at [487, 252] on textarea "Friday lunch: Good job on having the grilled ayam penyet instead of the fried c…" at bounding box center [403, 243] width 248 height 23
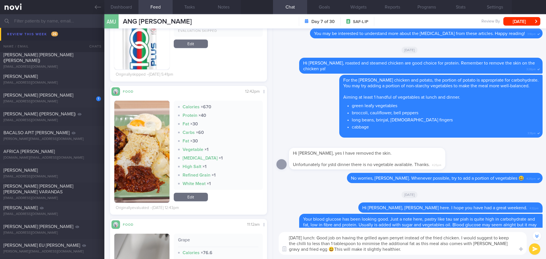
type textarea "Friday lunch: Good job on having the grilled ayam penyet instead of the fried c…"
click at [536, 252] on button "submit" at bounding box center [534, 248] width 11 height 11
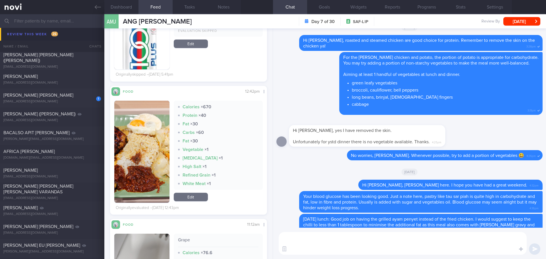
scroll to position [0, 0]
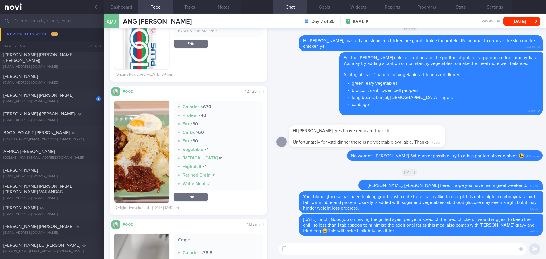
click at [384, 254] on textarea at bounding box center [403, 248] width 248 height 11
click at [366, 251] on textarea at bounding box center [403, 248] width 248 height 11
click at [365, 250] on textarea at bounding box center [403, 248] width 248 height 11
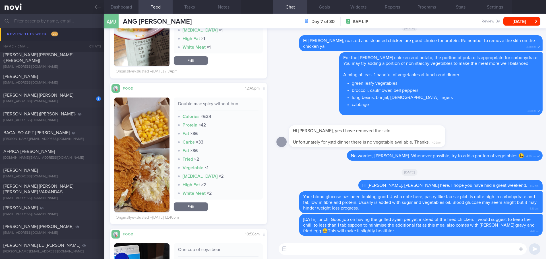
scroll to position [1697, 0]
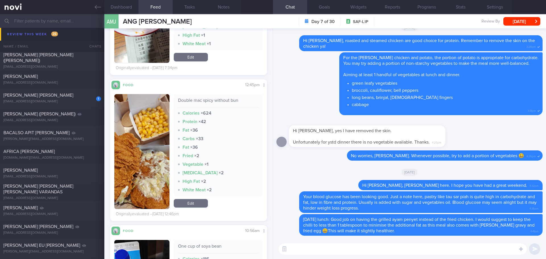
click at [306, 248] on textarea at bounding box center [403, 248] width 248 height 11
drag, startPoint x: 235, startPoint y: 102, endPoint x: 168, endPoint y: 103, distance: 66.8
click at [168, 103] on div "Double mac spicy without bun Calories × 624 Protein × 42 Fat × 36 Carbs × 33 Fa…" at bounding box center [188, 151] width 148 height 115
copy div "Double mac spicy without bun"
click at [336, 251] on textarea "Saturday lunch:" at bounding box center [403, 248] width 248 height 11
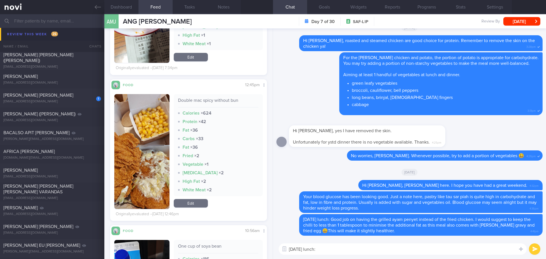
paste textarea "Double mac spicy without bun"
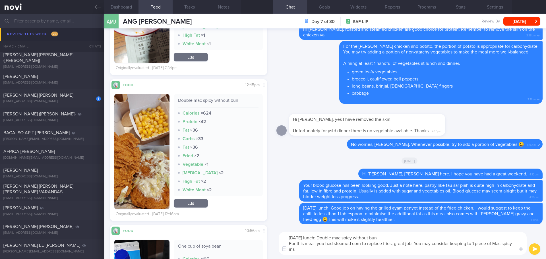
scroll to position [0, 0]
click at [415, 241] on textarea "Saturday lunch: Double mac spicy without bun For this meal, you had steamed cor…" at bounding box center [403, 243] width 248 height 23
drag, startPoint x: 339, startPoint y: 248, endPoint x: 313, endPoint y: 248, distance: 26.7
click at [313, 248] on textarea "Saturday lunch: Double mac spicy without bun For this meal, you had steamed cor…" at bounding box center [403, 243] width 248 height 23
click at [357, 250] on textarea "Saturday lunch: Double mac spicy without bun For this meal, you had steamed cor…" at bounding box center [403, 243] width 248 height 23
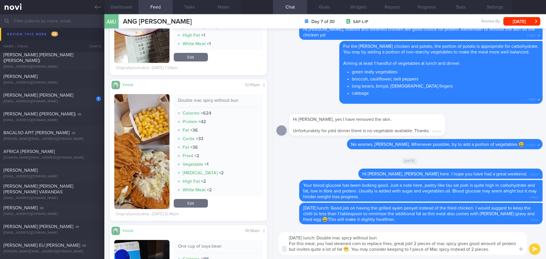
click at [508, 251] on textarea "Saturday lunch: Double mac spicy without bun For this meal, you had steamed cor…" at bounding box center [403, 243] width 248 height 23
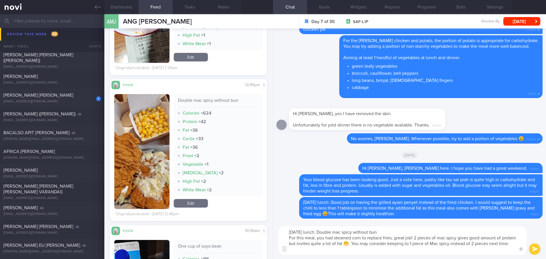
type textarea "Saturday lunch: Double mac spicy without bun For this meal, you had steamed cor…"
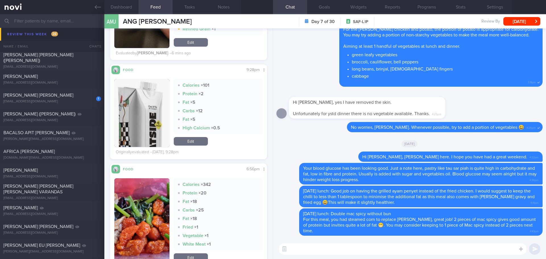
scroll to position [93, 148]
click at [152, 209] on button "button" at bounding box center [141, 220] width 55 height 85
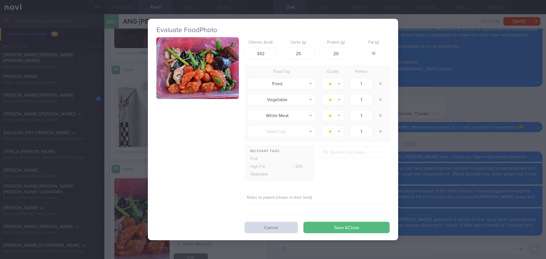
click at [176, 87] on button "button" at bounding box center [197, 68] width 82 height 62
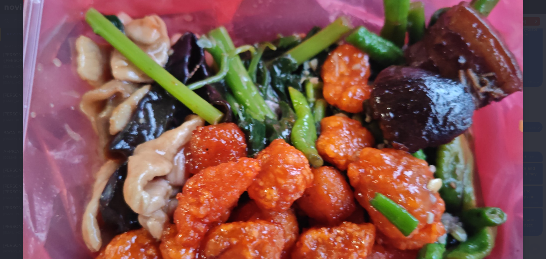
scroll to position [114, 0]
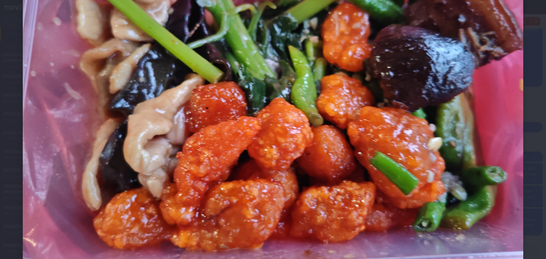
click at [534, 98] on div at bounding box center [273, 96] width 546 height 421
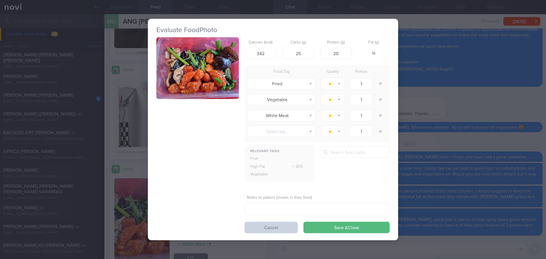
click at [261, 229] on button "Cancel" at bounding box center [271, 227] width 53 height 11
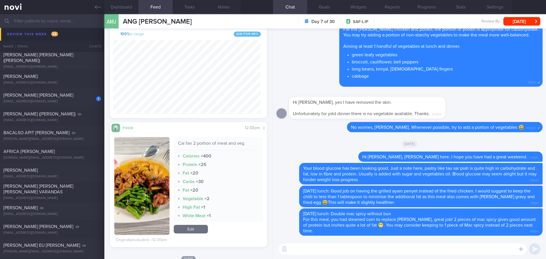
scroll to position [142, 0]
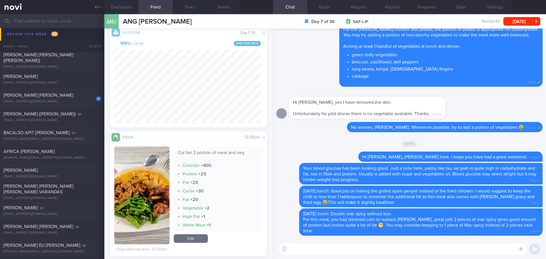
click at [156, 176] on button "button" at bounding box center [141, 195] width 55 height 98
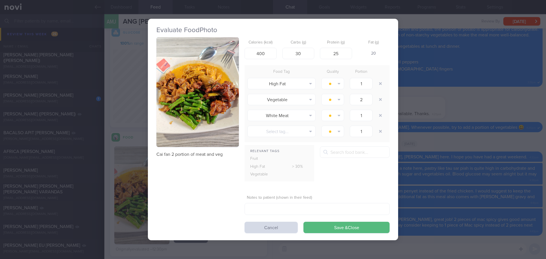
click at [195, 133] on button "button" at bounding box center [197, 92] width 82 height 110
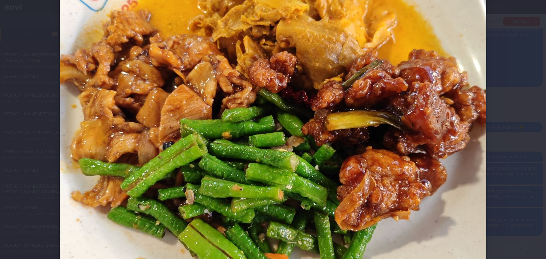
scroll to position [199, 0]
click at [513, 177] on div at bounding box center [273, 129] width 546 height 259
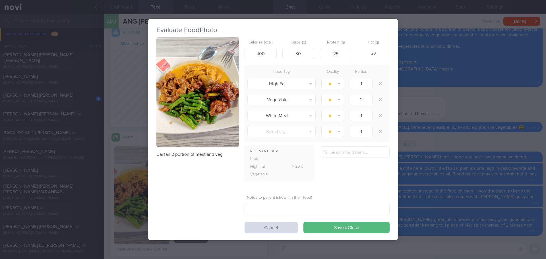
click at [212, 104] on button "button" at bounding box center [197, 92] width 82 height 110
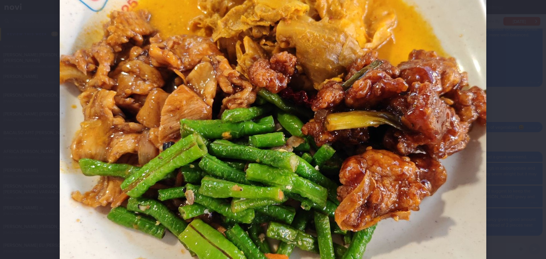
click at [514, 118] on div at bounding box center [273, 129] width 546 height 259
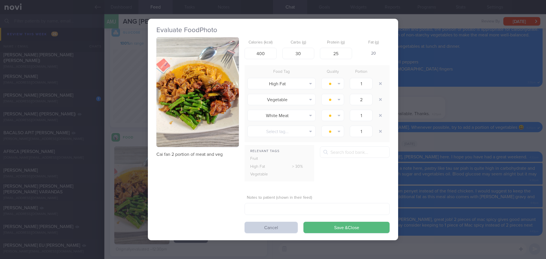
click at [281, 225] on button "Cancel" at bounding box center [271, 227] width 53 height 11
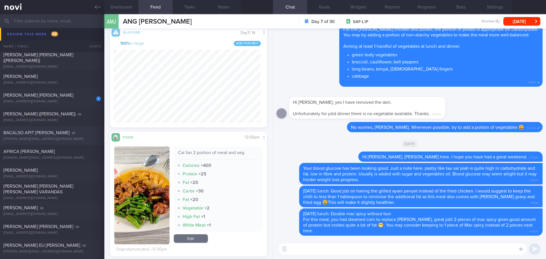
scroll to position [512, 0]
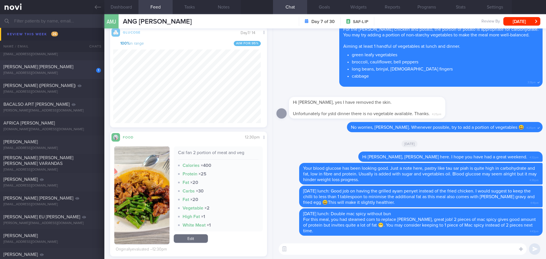
click at [64, 71] on div "1 EUGENE GNOH BOHAN eugenegnohbohan@hotmail.com" at bounding box center [52, 69] width 104 height 11
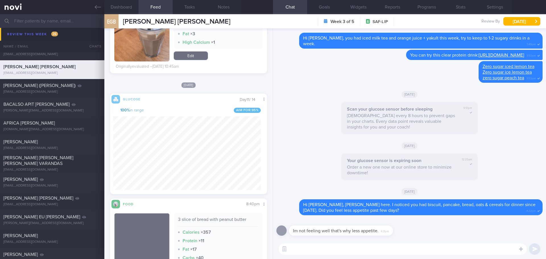
scroll to position [93, 148]
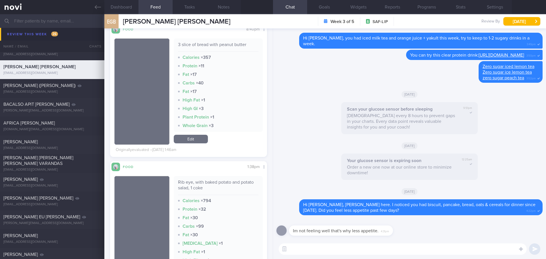
click at [502, 94] on div "[DATE]" at bounding box center [409, 94] width 266 height 16
click at [501, 96] on div "[DATE]" at bounding box center [409, 94] width 266 height 16
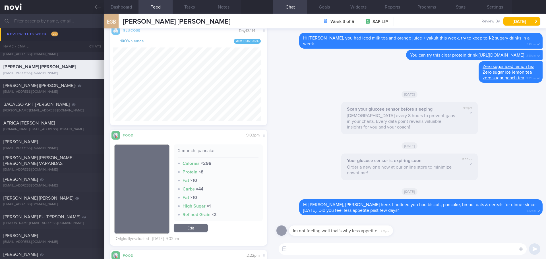
click at [325, 247] on textarea at bounding box center [403, 248] width 248 height 11
type textarea "Sorry to hear that, Eugene."
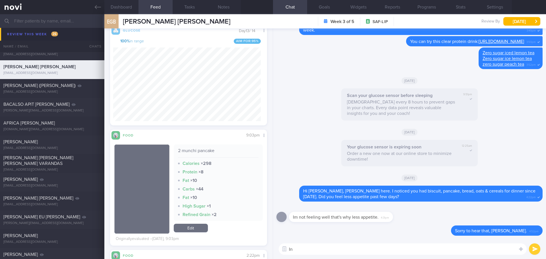
type textarea "I"
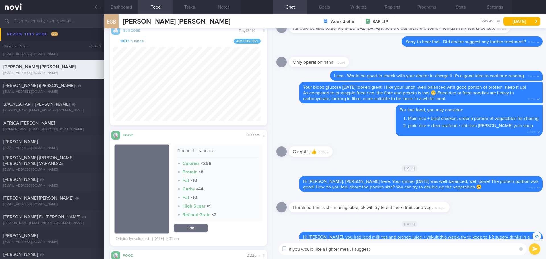
scroll to position [-256, 0]
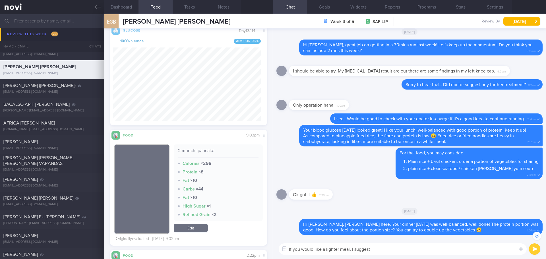
click at [384, 246] on textarea "If you would like a lighter meal, I suggest" at bounding box center [403, 248] width 248 height 11
click at [388, 249] on textarea "If you would like a lighter meal, I suggest" at bounding box center [403, 248] width 248 height 11
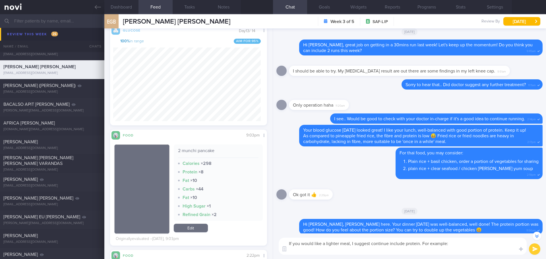
paste textarea "- Tuna / chicken sandwich / wraps - steamed meat pao Chicken / fish/ meat porri…"
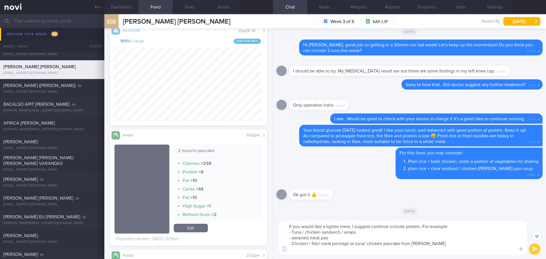
click at [439, 245] on textarea "If you would like a lighter meal, I suggest continue include protein. For examp…" at bounding box center [403, 238] width 248 height 34
click at [397, 226] on textarea "If you would like a lighter meal, I suggest continue include protein. For examp…" at bounding box center [403, 238] width 248 height 34
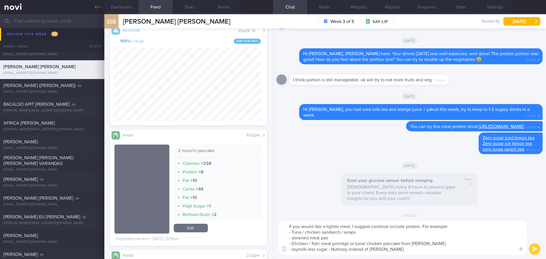
scroll to position [0, 0]
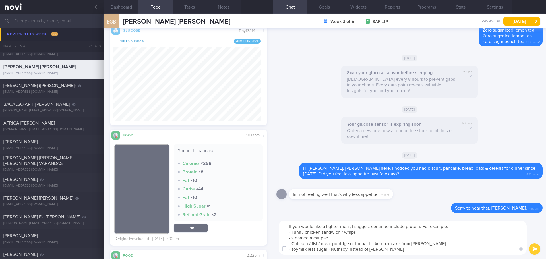
drag, startPoint x: 350, startPoint y: 226, endPoint x: 286, endPoint y: 228, distance: 64.0
click at [286, 228] on textarea "If you would like a lighter meal, I suggest continue include protein. For examp…" at bounding box center [403, 238] width 248 height 34
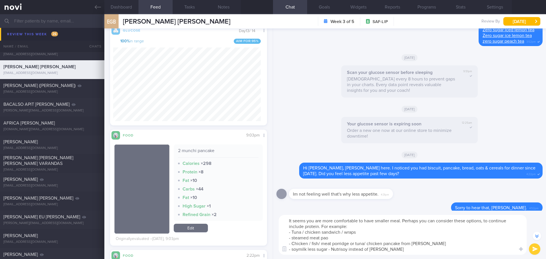
drag, startPoint x: 351, startPoint y: 225, endPoint x: 319, endPoint y: 227, distance: 31.6
click at [319, 227] on textarea "It seems you are more comfortable to have smaller meal. Perhaps you can conside…" at bounding box center [403, 235] width 248 height 40
type textarea "It seems you are more comfortable to have smaller meal. Perhaps you can conside…"
click at [532, 248] on button "submit" at bounding box center [534, 248] width 11 height 11
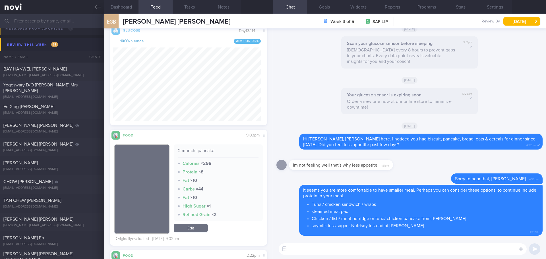
scroll to position [67, 0]
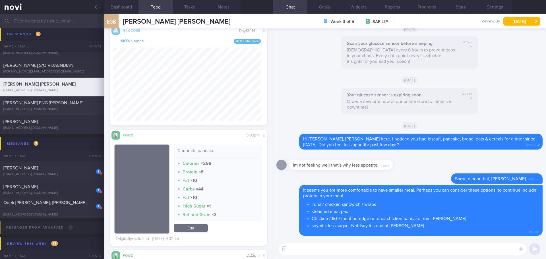
click at [26, 108] on div "[EMAIL_ADDRESS][DOMAIN_NAME]" at bounding box center [52, 109] width 98 height 4
select select "7"
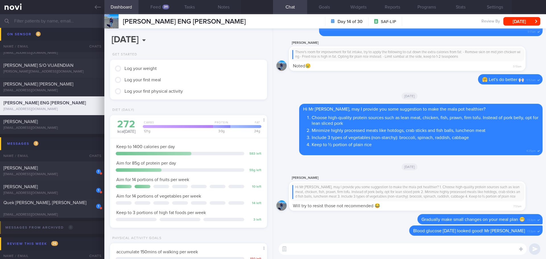
scroll to position [87, 145]
click at [164, 11] on button "Feed 311" at bounding box center [155, 7] width 34 height 14
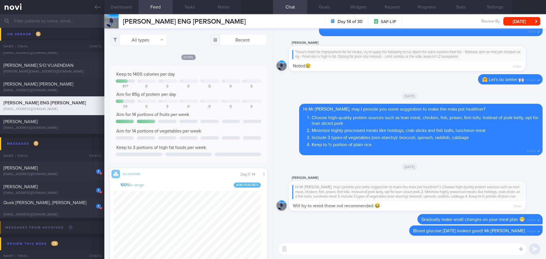
scroll to position [36, 146]
click at [144, 41] on button "All types" at bounding box center [138, 39] width 57 height 11
click at [141, 59] on button "Activity" at bounding box center [138, 59] width 56 height 9
checkbox input "false"
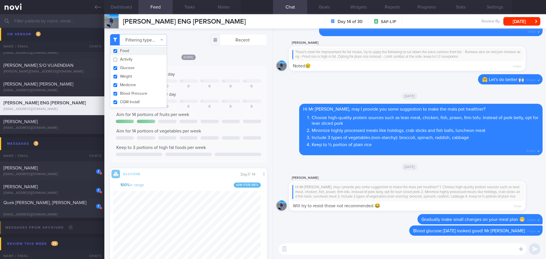
click at [178, 41] on div "Filtering type... Food Activity Glucose Weight Medicine Blood Pressure CGM Inst…" at bounding box center [188, 39] width 157 height 11
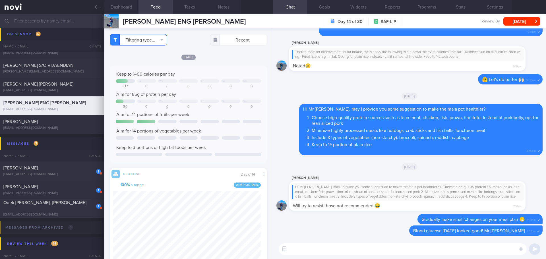
click at [160, 41] on button "Filtering type..." at bounding box center [138, 39] width 57 height 11
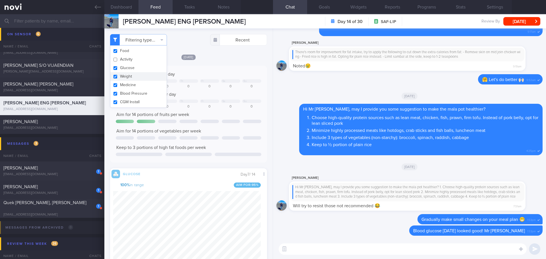
click at [136, 78] on button "Weight" at bounding box center [138, 76] width 56 height 9
click at [136, 77] on button "Weight" at bounding box center [138, 76] width 56 height 9
checkbox input "true"
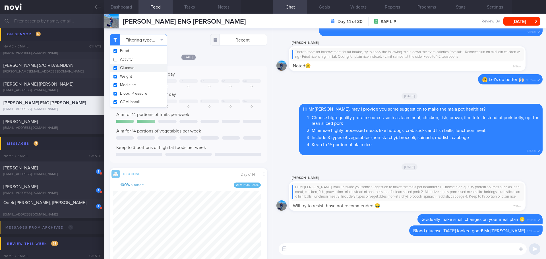
click at [189, 54] on div "Filtering type... Food Activity Glucose Weight Medicine Blood Pressure CGM Inst…" at bounding box center [188, 143] width 168 height 231
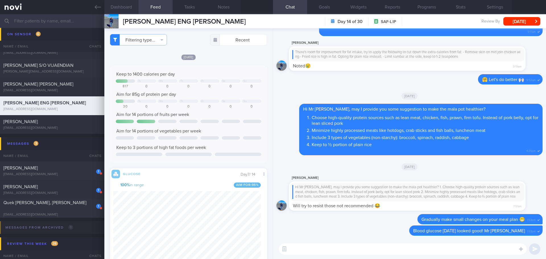
click at [120, 5] on button "Dashboard" at bounding box center [121, 7] width 34 height 14
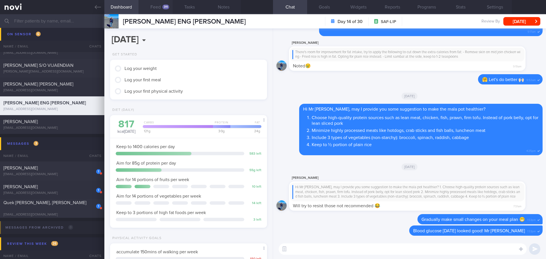
drag, startPoint x: 157, startPoint y: 6, endPoint x: 157, endPoint y: 10, distance: 4.3
click at [157, 6] on button "Feed 311" at bounding box center [155, 7] width 34 height 14
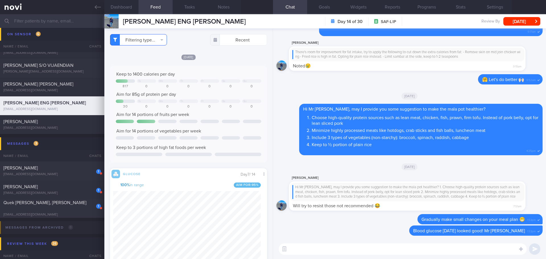
click at [147, 41] on button "Filtering type..." at bounding box center [138, 39] width 57 height 11
click at [138, 57] on button "Activity" at bounding box center [138, 59] width 56 height 9
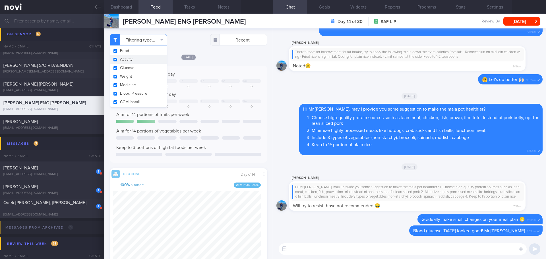
checkbox input "true"
click at [147, 67] on button "Glucose" at bounding box center [138, 68] width 56 height 9
click at [141, 68] on button "Glucose" at bounding box center [138, 68] width 56 height 9
checkbox input "true"
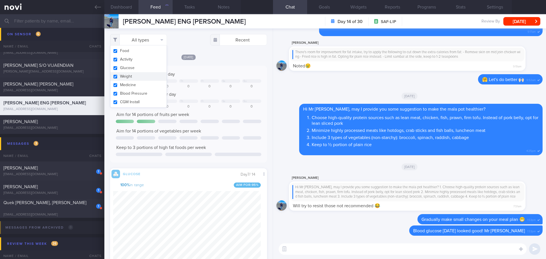
scroll to position [93, 148]
click at [127, 75] on button "Weight" at bounding box center [138, 76] width 56 height 9
checkbox input "false"
click at [211, 61] on div "Today Keep to 1400 calories per day Tu We Th Fr Sa Su 817 0 0 0 0 0 0 Aim for 8…" at bounding box center [188, 195] width 157 height 282
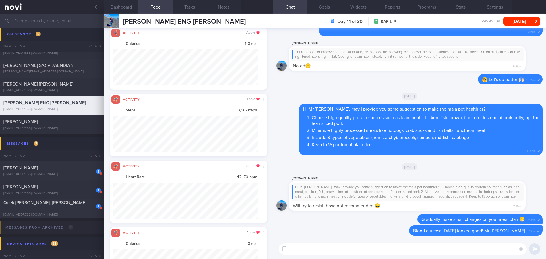
scroll to position [36, 146]
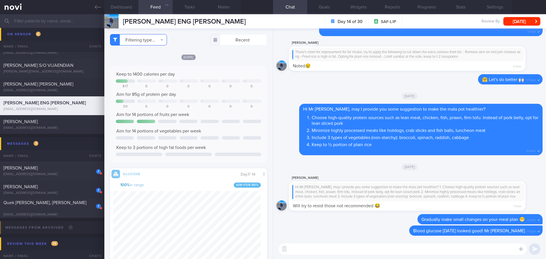
click at [157, 43] on button "Filtering type..." at bounding box center [138, 39] width 57 height 11
click at [125, 60] on button "Activity" at bounding box center [138, 59] width 56 height 9
checkbox input "false"
click at [192, 59] on span "[DATE]" at bounding box center [188, 57] width 14 height 5
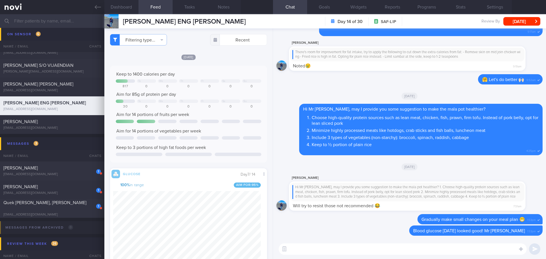
scroll to position [87, 145]
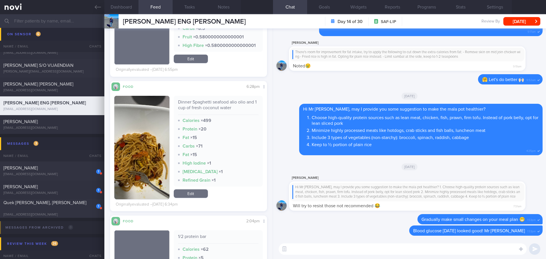
click at [134, 124] on button "button" at bounding box center [141, 148] width 55 height 104
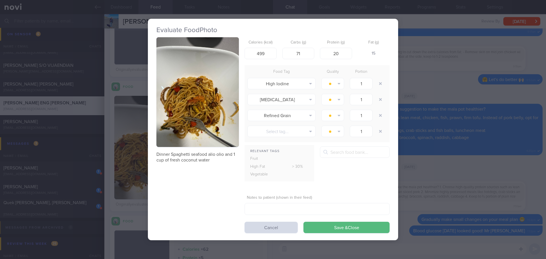
click at [179, 87] on button "button" at bounding box center [197, 92] width 82 height 110
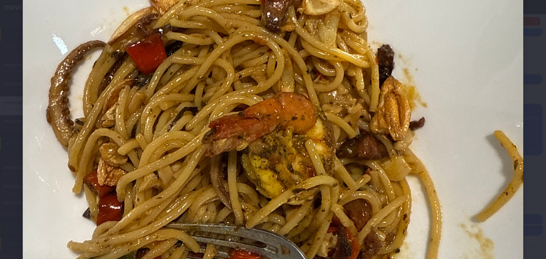
click at [525, 92] on div at bounding box center [273, 72] width 546 height 713
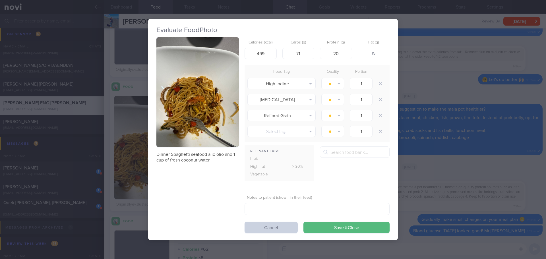
click at [286, 228] on button "Cancel" at bounding box center [271, 227] width 53 height 11
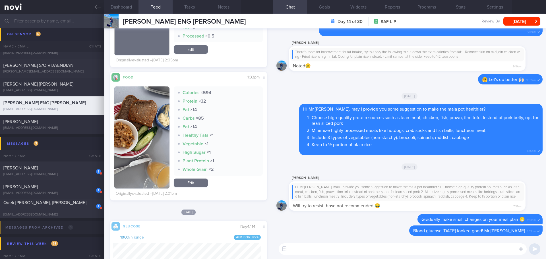
drag, startPoint x: 147, startPoint y: 120, endPoint x: 150, endPoint y: 115, distance: 5.1
click at [147, 120] on button "button" at bounding box center [141, 137] width 55 height 102
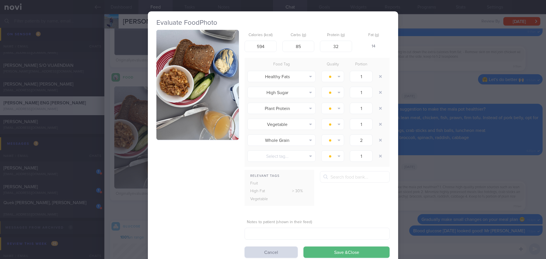
click at [193, 78] on button "button" at bounding box center [197, 85] width 82 height 110
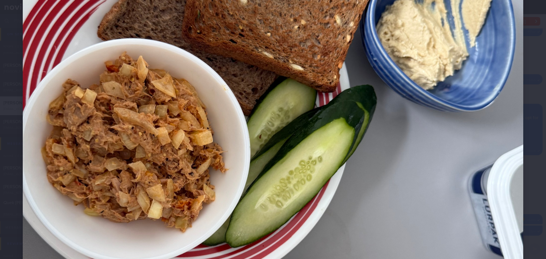
click at [533, 101] on div at bounding box center [273, 157] width 546 height 713
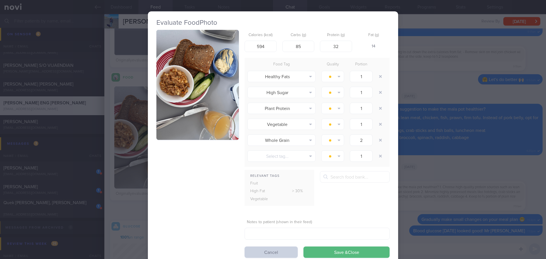
click at [270, 250] on button "Cancel" at bounding box center [271, 252] width 53 height 11
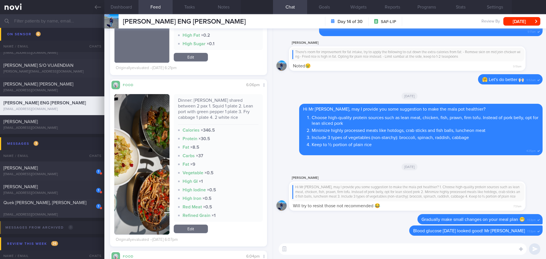
scroll to position [3209, 0]
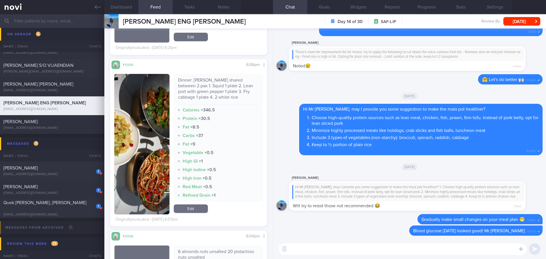
click at [159, 115] on button "button" at bounding box center [141, 144] width 55 height 140
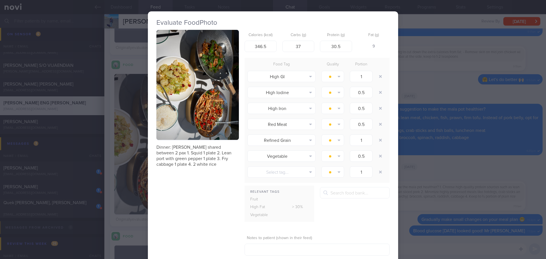
click at [184, 92] on button "button" at bounding box center [197, 85] width 82 height 110
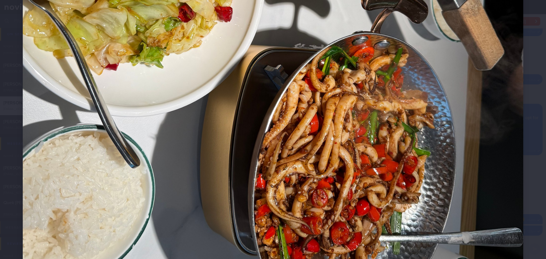
scroll to position [370, 0]
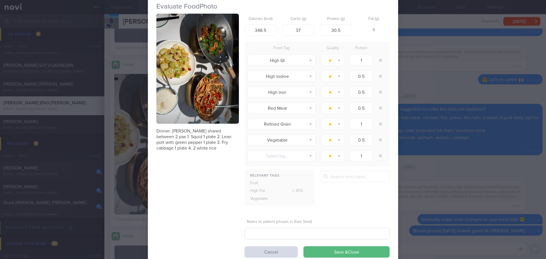
scroll to position [33, 0]
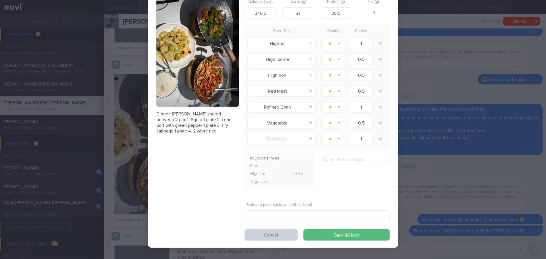
click at [290, 237] on button "Cancel" at bounding box center [271, 234] width 53 height 11
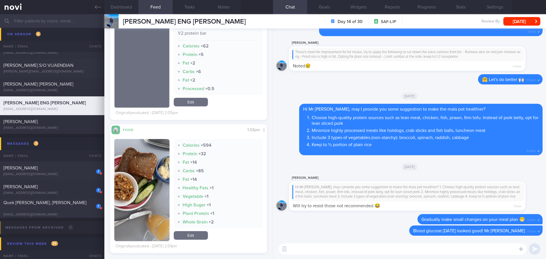
scroll to position [2104, 0]
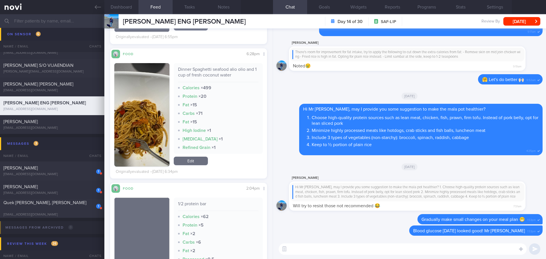
click at [311, 253] on textarea at bounding box center [403, 248] width 248 height 11
click at [423, 10] on button "Programs" at bounding box center [426, 7] width 34 height 14
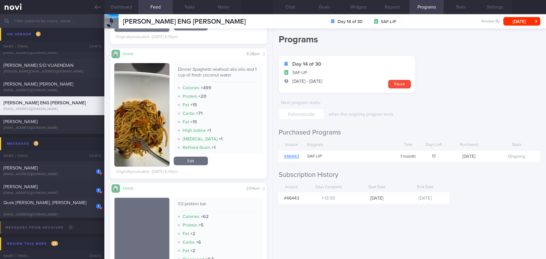
click at [297, 158] on link "# 46443" at bounding box center [291, 156] width 15 height 5
click at [291, 6] on button "Chat" at bounding box center [290, 7] width 34 height 14
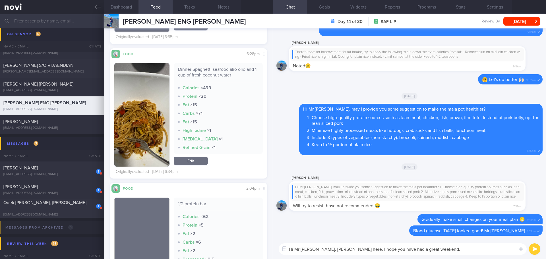
click at [433, 250] on textarea "Hi Mr Eric, Elizabeth here. I hope you have had a great weekend." at bounding box center [403, 248] width 248 height 11
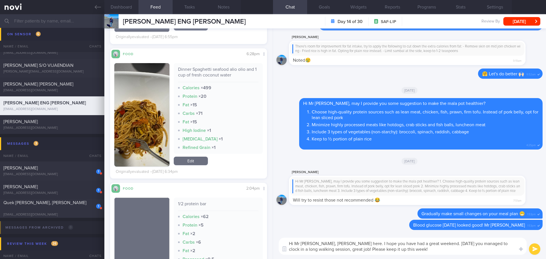
type textarea "Hi Mr [PERSON_NAME], [PERSON_NAME] here. I hope you have had a great weekend. […"
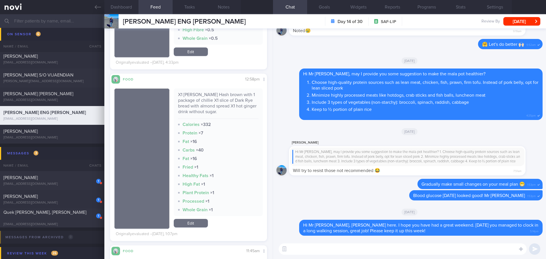
scroll to position [93, 148]
click at [343, 254] on textarea at bounding box center [403, 248] width 248 height 11
type textarea "Y"
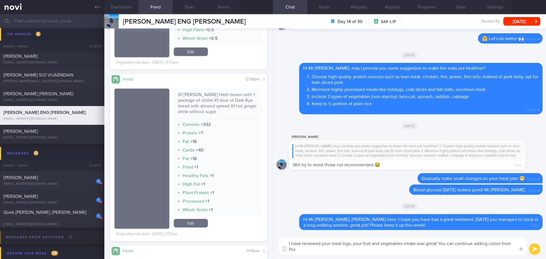
scroll to position [0, 0]
type textarea "I have reviewed your meal logs, your fruit and vegetables intake was great! You…"
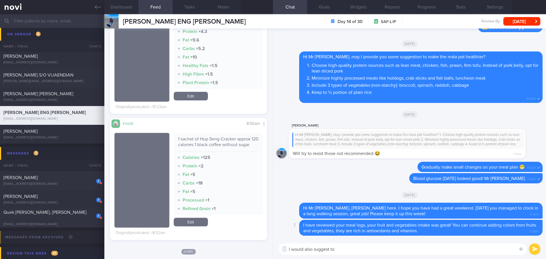
scroll to position [689, 0]
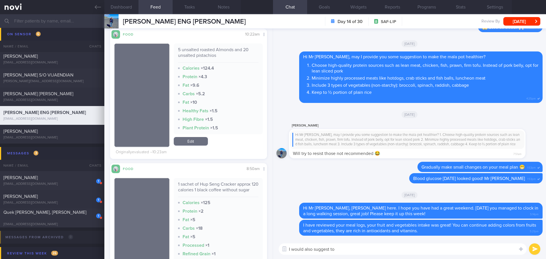
click at [342, 246] on textarea "I would also suggest to" at bounding box center [403, 248] width 248 height 11
type textarea "I"
type textarea "F"
drag, startPoint x: 427, startPoint y: 251, endPoint x: 311, endPoint y: 250, distance: 116.0
click at [311, 250] on textarea "In terms of calories intake, there's room for improvemnt" at bounding box center [403, 248] width 248 height 11
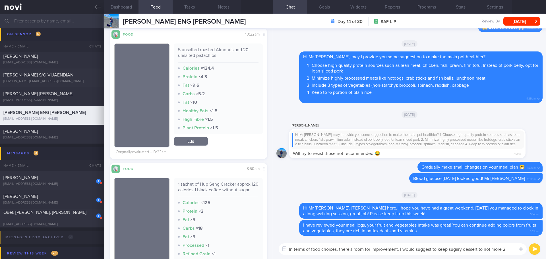
scroll to position [0, 0]
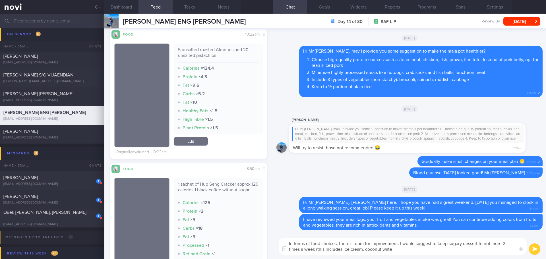
type textarea "In terms of food choices, there's room for improvement. I would suggest to keep…"
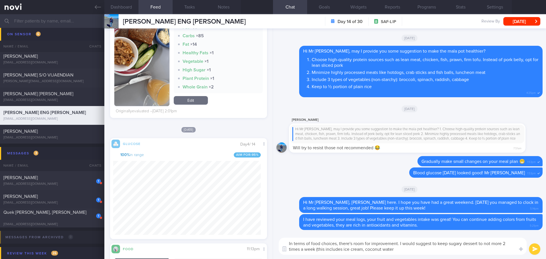
scroll to position [2517, 0]
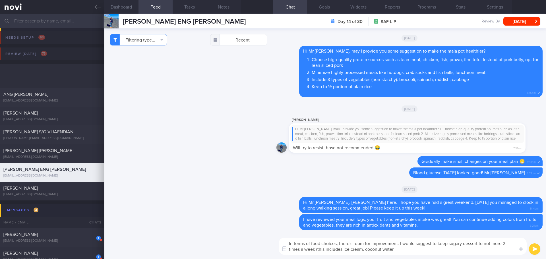
scroll to position [93, 148]
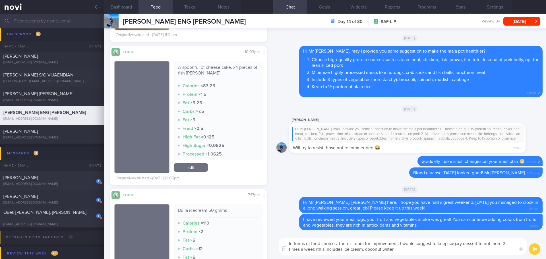
click at [404, 253] on textarea "In terms of food choices, there's room for improvement. I would suggest to keep…" at bounding box center [403, 246] width 248 height 17
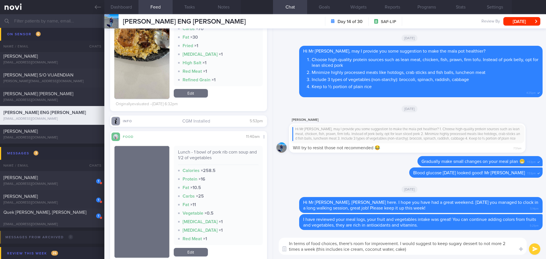
scroll to position [6060, 0]
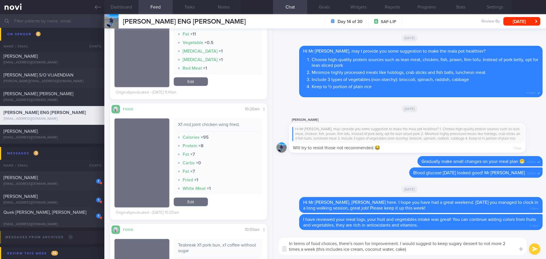
click at [479, 243] on textarea "In terms of food choices, there's room for improvement. I would suggest to keep…" at bounding box center [403, 246] width 248 height 17
click at [447, 247] on textarea "In terms of food choices, there's room for improvement. I would suggest to keep…" at bounding box center [403, 246] width 248 height 17
click at [447, 248] on textarea "In terms of food choices, there's room for improvement. I would suggest to keep…" at bounding box center [403, 246] width 248 height 17
click at [446, 249] on textarea "In terms of food choices, there's room for improvement. I would suggest to keep…" at bounding box center [403, 246] width 248 height 17
click at [440, 249] on textarea "In terms of food choices, there's room for improvement. I would suggest to keep…" at bounding box center [403, 246] width 248 height 17
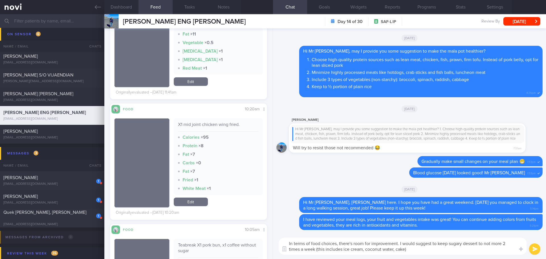
click at [401, 244] on textarea "In terms of food choices, there's room for improvement. I would suggest to keep…" at bounding box center [403, 246] width 248 height 17
click at [456, 241] on textarea "In terms of food choices, there's room for improvement. May I provide some sugg…" at bounding box center [403, 246] width 248 height 17
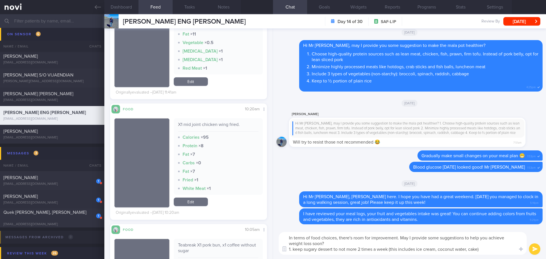
click at [492, 252] on textarea "In terms of food choices, there's room for improvement. May I provide some sugg…" at bounding box center [403, 243] width 248 height 23
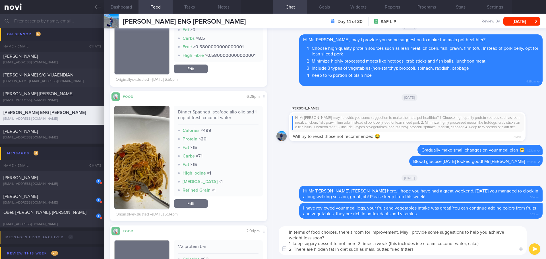
scroll to position [2074, 0]
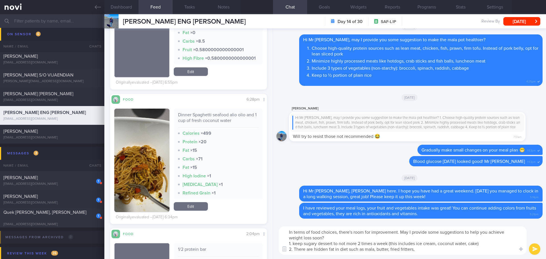
click at [442, 253] on textarea "In terms of food choices, there's room for improvement. May I provide some sugg…" at bounding box center [403, 240] width 248 height 28
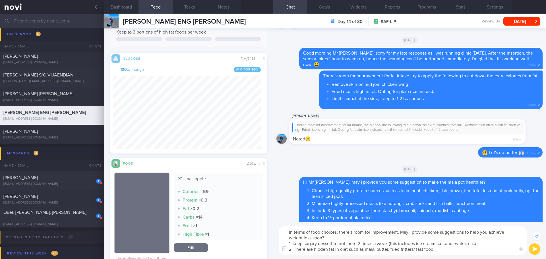
scroll to position [0, 0]
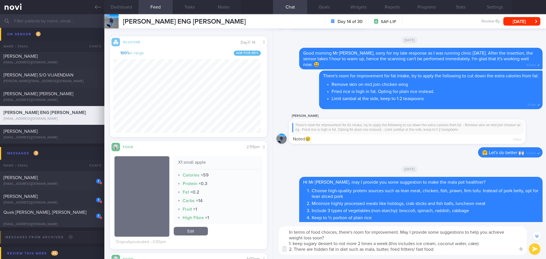
click at [436, 248] on textarea "In terms of food choices, there's room for improvement. May I provide some sugg…" at bounding box center [403, 240] width 248 height 28
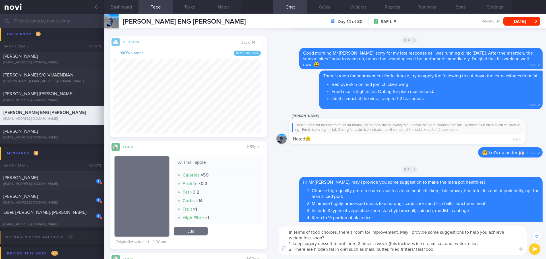
click at [436, 248] on textarea "In terms of food choices, there's room for improvement. May I provide some sugg…" at bounding box center [403, 240] width 248 height 28
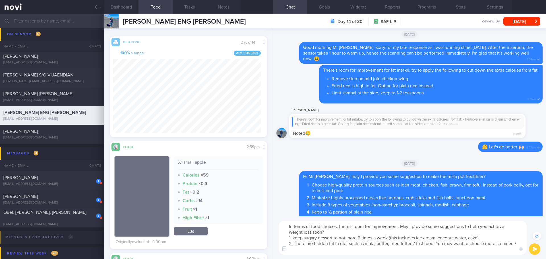
scroll to position [-148, 0]
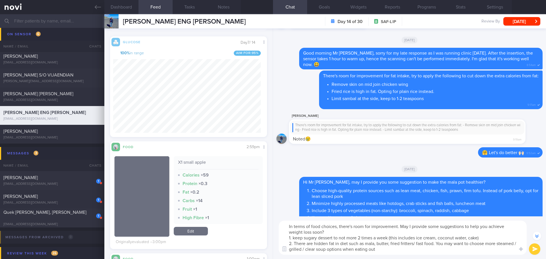
type textarea "In terms of food choices, there's room for improvement. May I provide some sugg…"
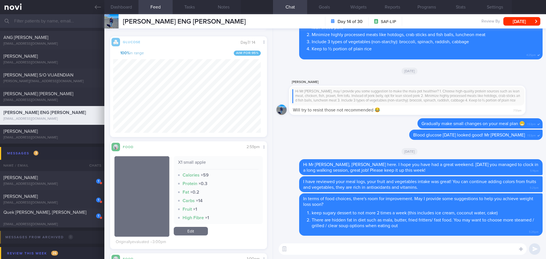
scroll to position [0, 0]
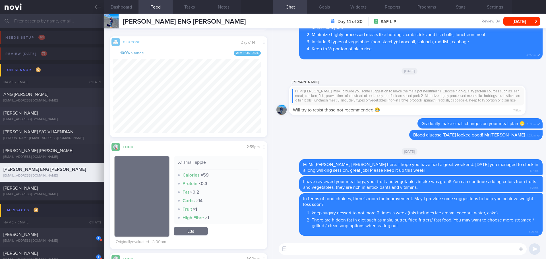
click at [48, 117] on div "[EMAIL_ADDRESS][DOMAIN_NAME]" at bounding box center [52, 119] width 98 height 4
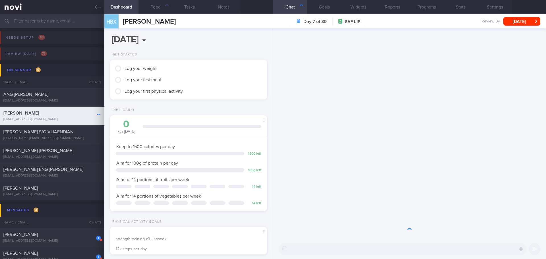
scroll to position [79, 143]
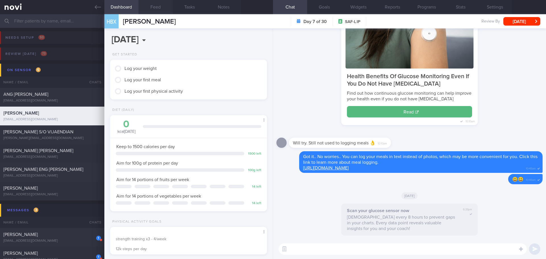
click at [148, 6] on button "Feed" at bounding box center [155, 7] width 34 height 14
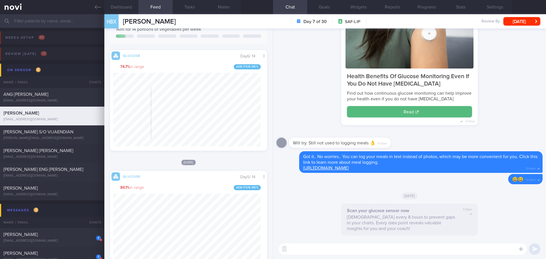
scroll to position [284, 0]
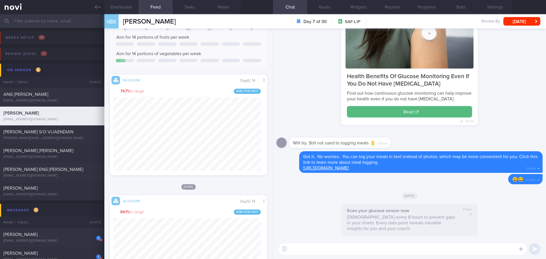
click at [295, 249] on textarea at bounding box center [403, 248] width 248 height 11
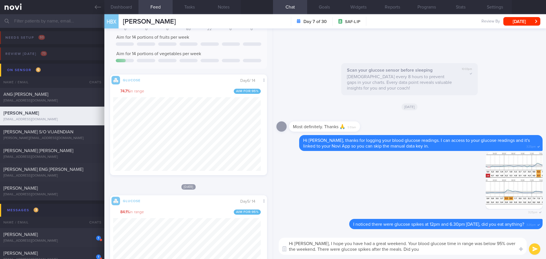
scroll to position [0, 0]
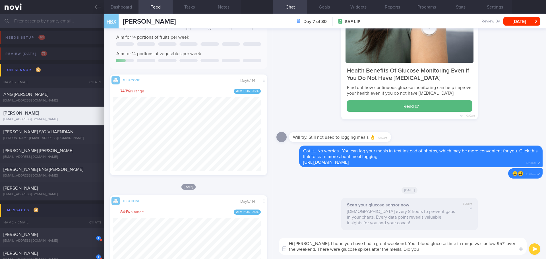
click at [424, 251] on textarea "Hi [PERSON_NAME], I hope you have had a great weekend. Your blood glucose time …" at bounding box center [403, 246] width 248 height 17
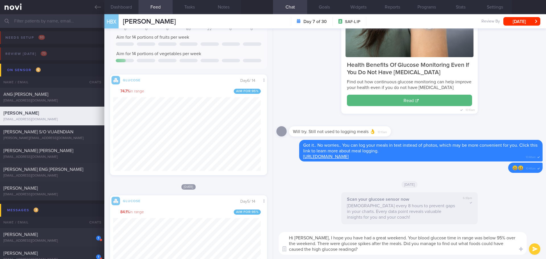
drag, startPoint x: 513, startPoint y: 243, endPoint x: 475, endPoint y: 245, distance: 38.7
click at [475, 245] on textarea "Hi [PERSON_NAME], I hope you have had a great weekend. Your blood glucose time …" at bounding box center [403, 243] width 248 height 23
click at [515, 243] on textarea "Hi [PERSON_NAME], I hope you have had a great weekend. Your blood glucose time …" at bounding box center [403, 243] width 248 height 23
click at [435, 250] on textarea "Hi [PERSON_NAME], I hope you have had a great weekend. Your blood glucose time …" at bounding box center [403, 243] width 248 height 23
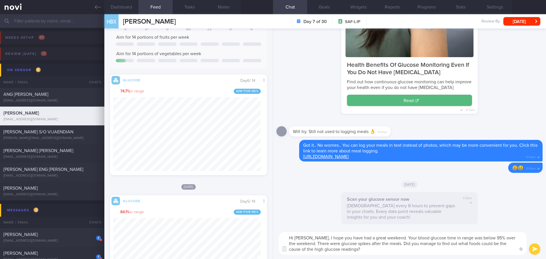
click at [435, 250] on textarea "Hi [PERSON_NAME], I hope you have had a great weekend. Your blood glucose time …" at bounding box center [403, 243] width 248 height 23
type textarea "Hi [PERSON_NAME], I hope you have had a great weekend. Your blood glucose time …"
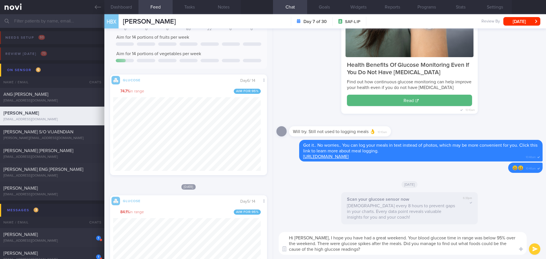
click at [533, 248] on button "submit" at bounding box center [534, 248] width 11 height 11
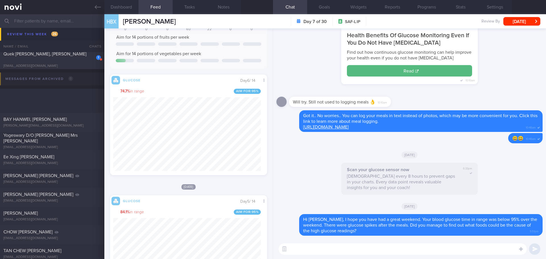
scroll to position [284, 0]
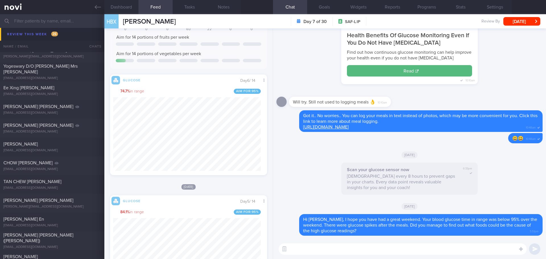
drag, startPoint x: 93, startPoint y: 9, endPoint x: 307, endPoint y: 43, distance: 216.5
click at [93, 9] on link at bounding box center [52, 7] width 104 height 14
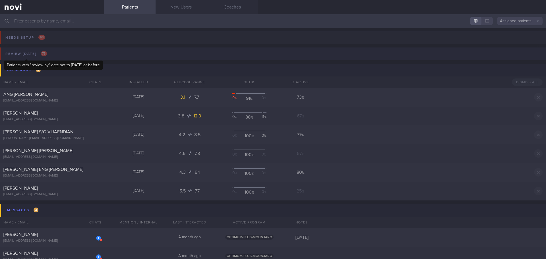
click at [26, 53] on div "Review [DATE] 73" at bounding box center [26, 54] width 44 height 8
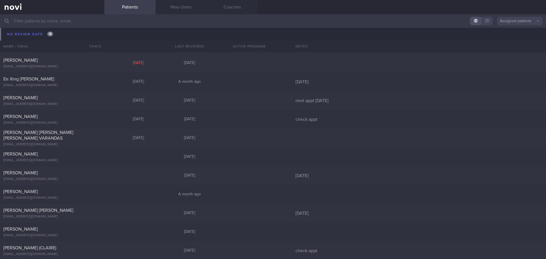
scroll to position [3784, 0]
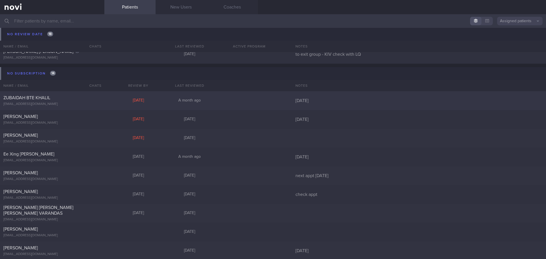
click at [92, 96] on div at bounding box center [94, 96] width 13 height 3
select select "7"
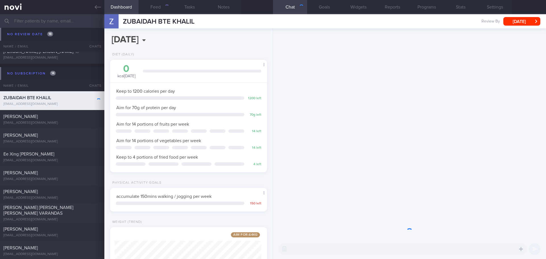
scroll to position [79, 143]
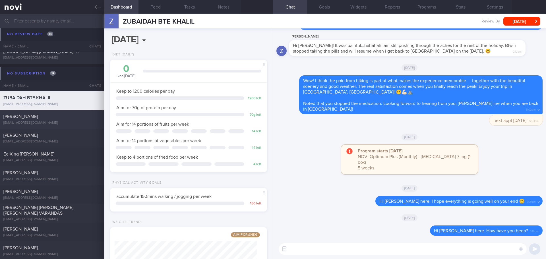
click at [81, 117] on div "[PERSON_NAME]" at bounding box center [51, 117] width 96 height 6
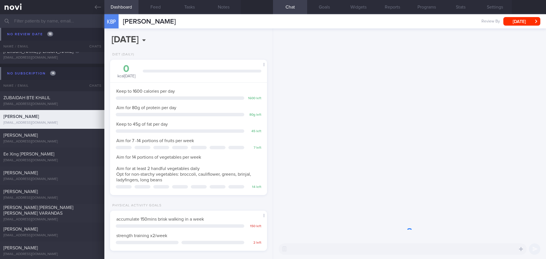
scroll to position [79, 143]
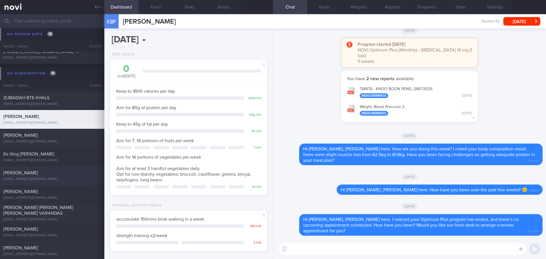
click at [48, 171] on div "[PERSON_NAME]" at bounding box center [51, 173] width 96 height 6
type input "next appt [DATE]"
select select "8"
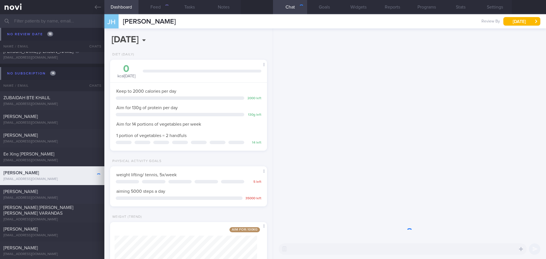
scroll to position [79, 143]
click at [51, 185] on div "[PERSON_NAME] [EMAIL_ADDRESS][DOMAIN_NAME] [DATE][DATE] check appt" at bounding box center [273, 194] width 546 height 19
type input "check appt"
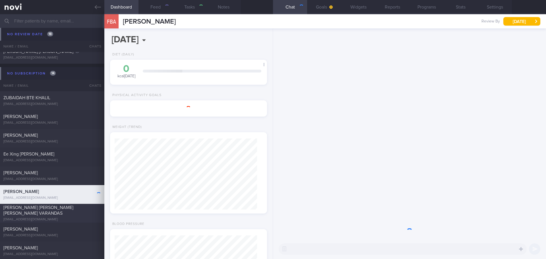
click at [53, 208] on span "[PERSON_NAME] [PERSON_NAME] [PERSON_NAME] VARANDAS" at bounding box center [38, 210] width 70 height 10
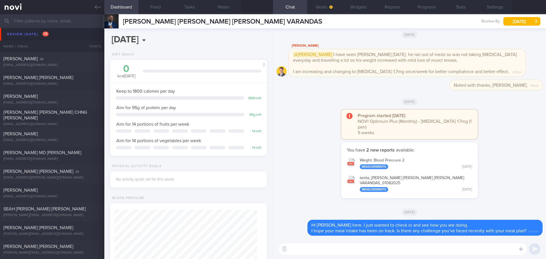
scroll to position [742, 0]
